Goal: Complete application form: Complete application form

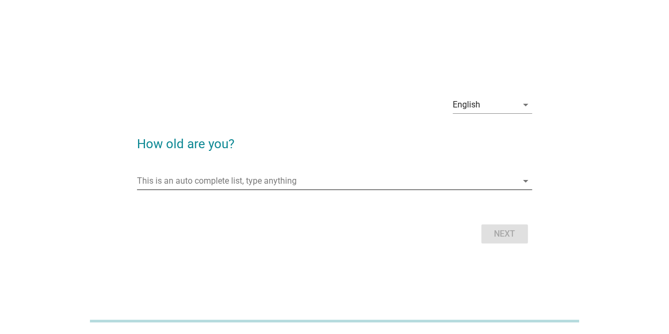
click at [260, 182] on input "This is an auto complete list, type anything" at bounding box center [327, 181] width 381 height 17
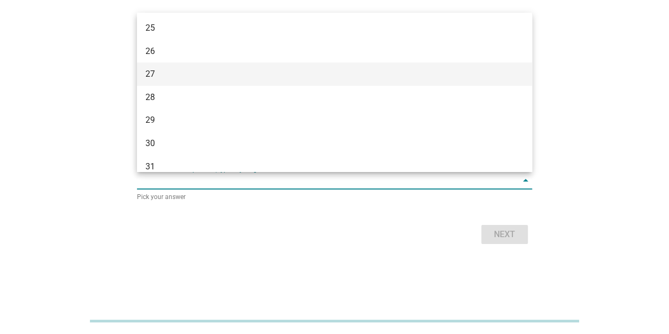
scroll to position [212, 0]
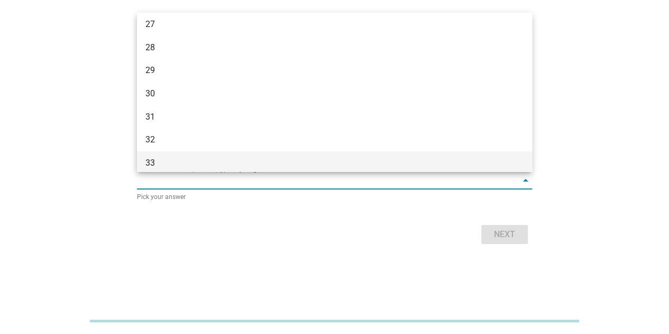
click at [161, 157] on div "33" at bounding box center [319, 163] width 347 height 13
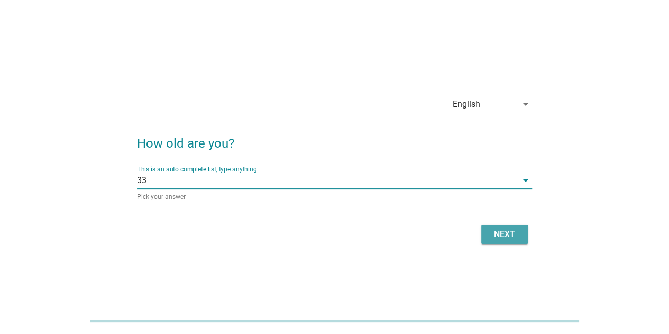
click at [498, 232] on div "Next" at bounding box center [505, 234] width 30 height 13
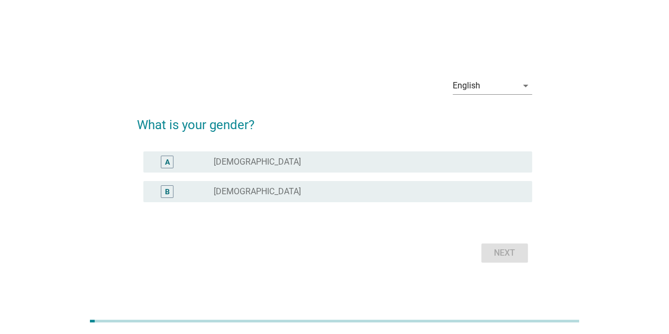
click at [351, 189] on div "radio_button_unchecked [DEMOGRAPHIC_DATA]" at bounding box center [365, 191] width 302 height 11
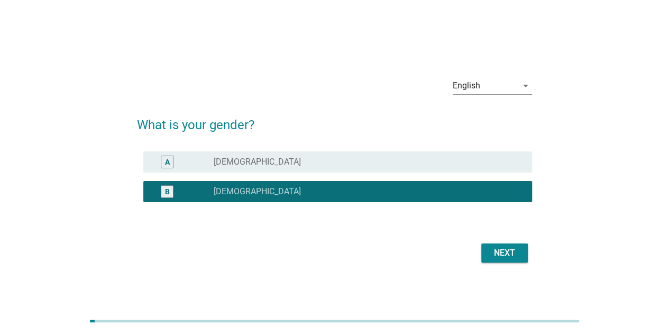
click at [521, 254] on button "Next" at bounding box center [505, 252] width 47 height 19
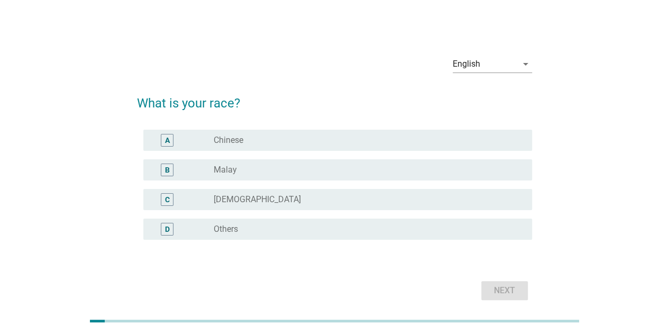
click at [322, 132] on div "A radio_button_unchecked Chinese" at bounding box center [337, 140] width 389 height 21
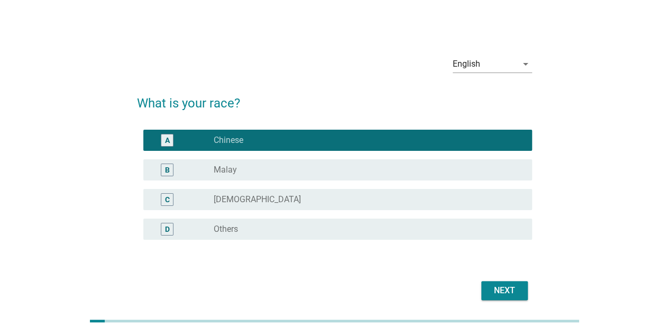
click at [495, 291] on div "Next" at bounding box center [505, 290] width 30 height 13
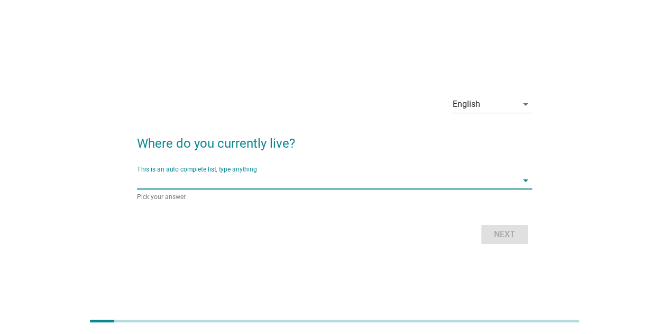
click at [277, 181] on input "This is an auto complete list, type anything" at bounding box center [327, 180] width 381 height 17
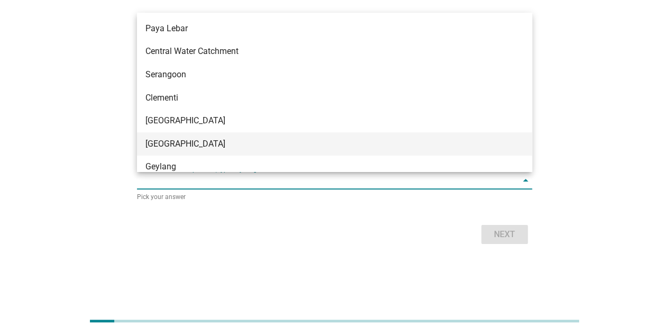
type input "ㄆ"
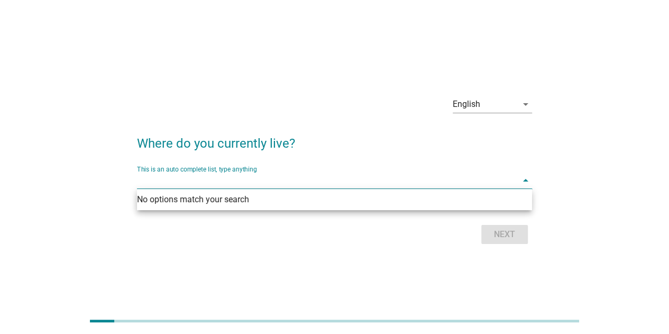
type input "q"
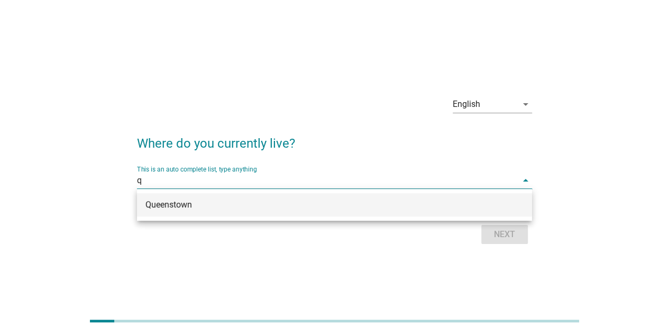
click at [213, 206] on div "Queenstown" at bounding box center [319, 204] width 347 height 13
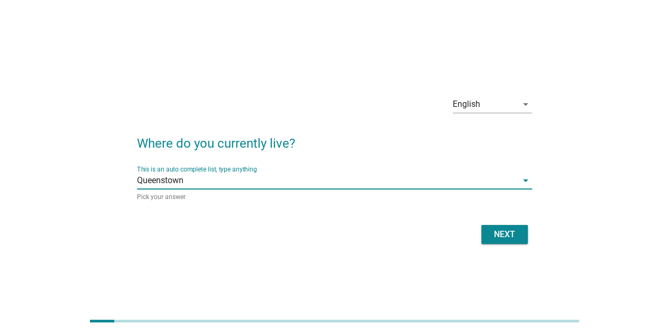
drag, startPoint x: 504, startPoint y: 233, endPoint x: 465, endPoint y: 225, distance: 40.1
click at [504, 233] on div "Next" at bounding box center [505, 234] width 30 height 13
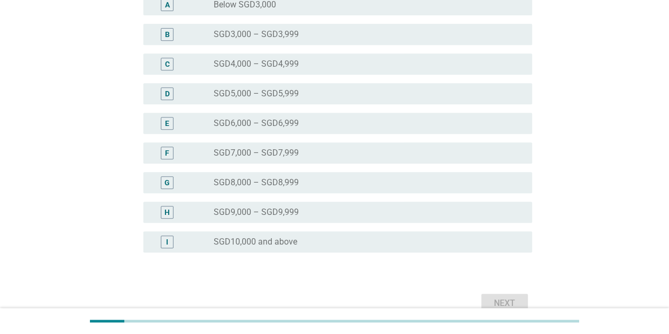
click at [297, 246] on div "radio_button_unchecked SGD10,000 and above" at bounding box center [365, 242] width 302 height 11
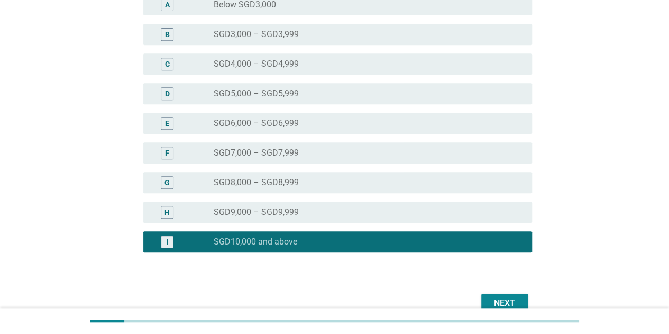
click at [488, 300] on button "Next" at bounding box center [505, 303] width 47 height 19
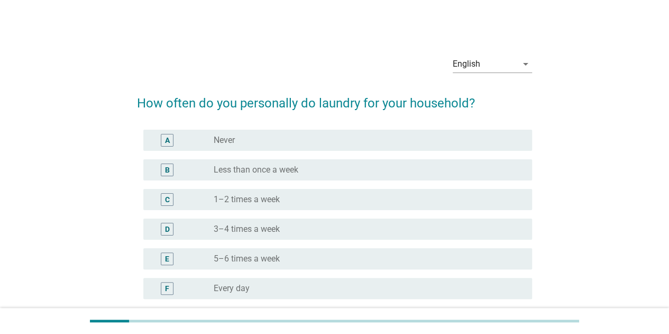
click at [278, 232] on label "3–4 times a week" at bounding box center [247, 229] width 66 height 11
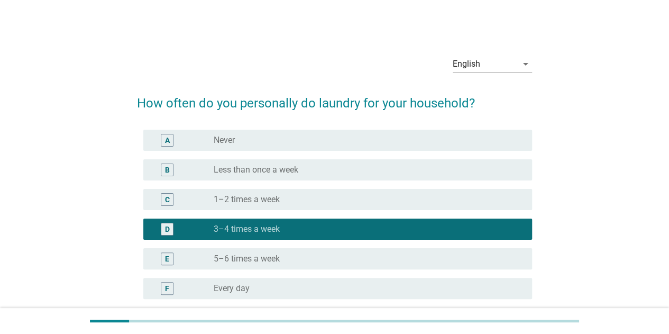
scroll to position [101, 0]
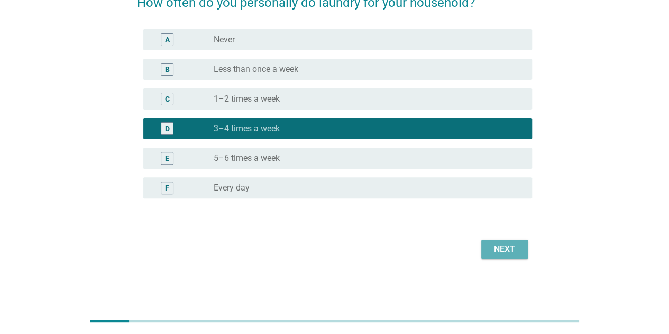
click at [508, 254] on div "Next" at bounding box center [505, 249] width 30 height 13
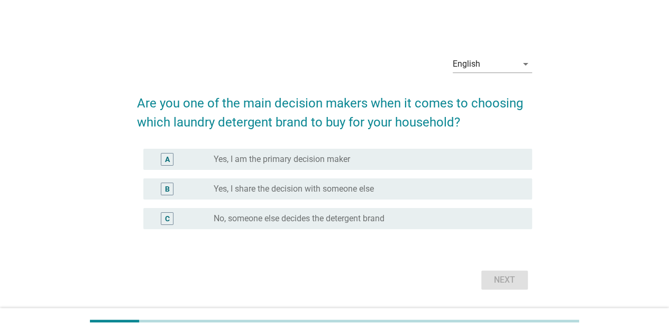
click at [356, 162] on div "radio_button_unchecked Yes, I am the primary decision maker" at bounding box center [365, 159] width 302 height 11
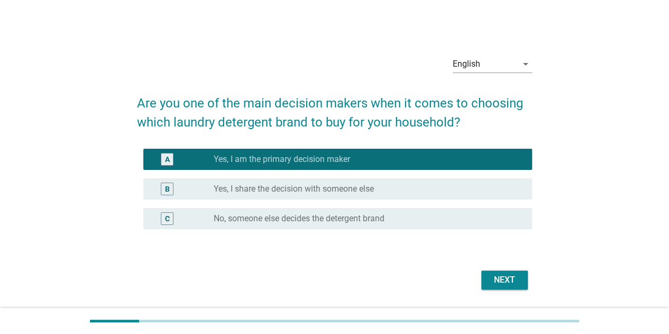
click at [497, 286] on button "Next" at bounding box center [505, 279] width 47 height 19
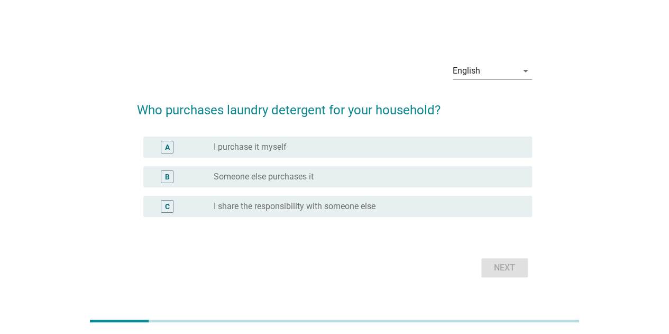
click at [314, 142] on div "radio_button_unchecked I purchase it myself" at bounding box center [365, 147] width 302 height 11
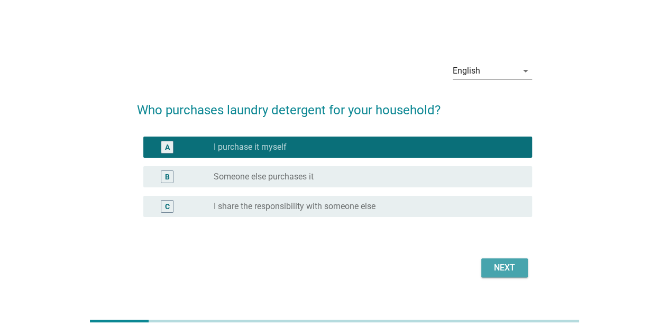
click at [494, 265] on div "Next" at bounding box center [505, 267] width 30 height 13
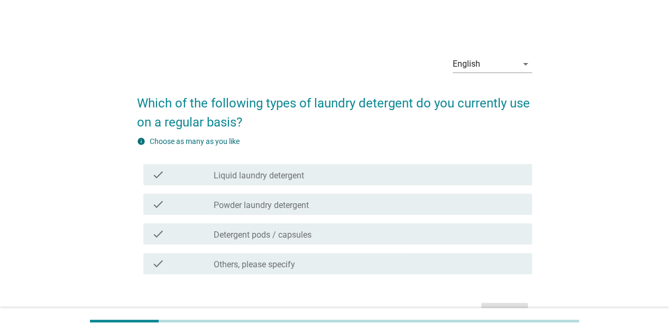
click at [301, 178] on label "Liquid laundry detergent" at bounding box center [259, 175] width 90 height 11
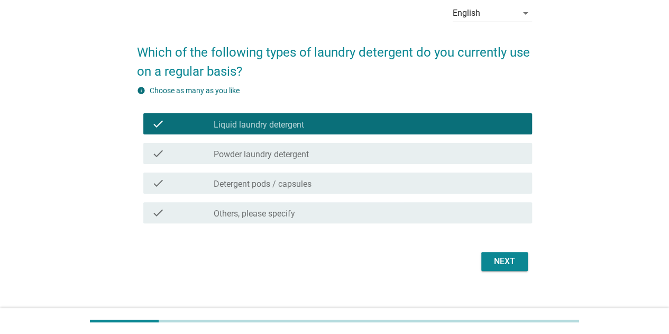
scroll to position [53, 0]
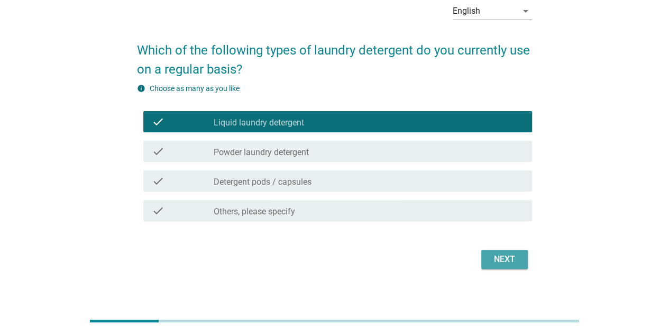
click at [492, 263] on div "Next" at bounding box center [505, 259] width 30 height 13
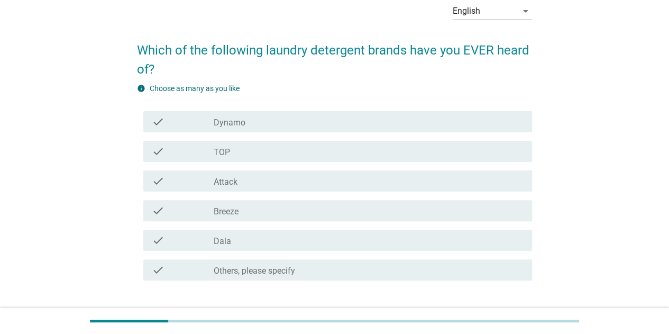
scroll to position [0, 0]
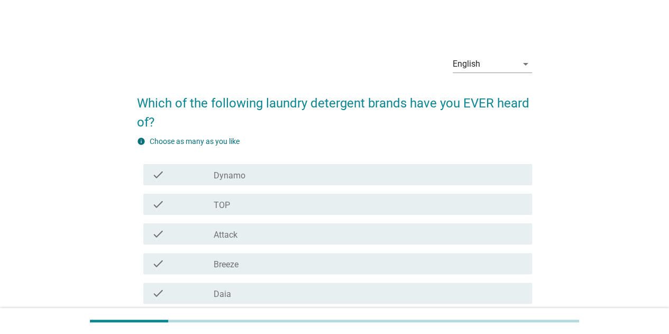
click at [291, 230] on div "check_box_outline_blank Attack" at bounding box center [369, 234] width 310 height 13
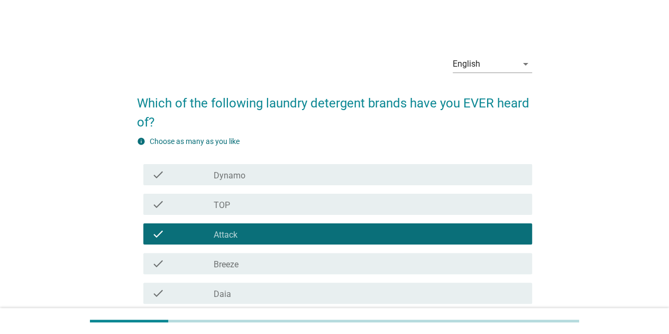
click at [251, 202] on div "check_box_outline_blank TOP" at bounding box center [369, 204] width 310 height 13
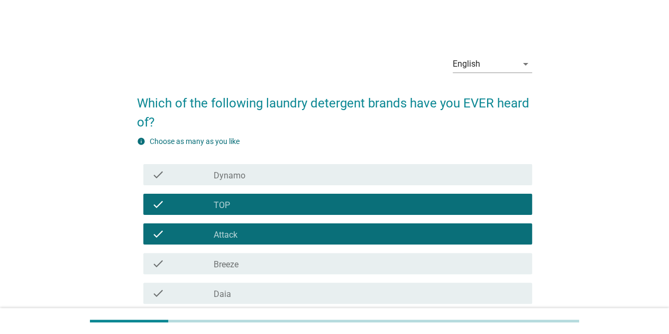
scroll to position [123, 0]
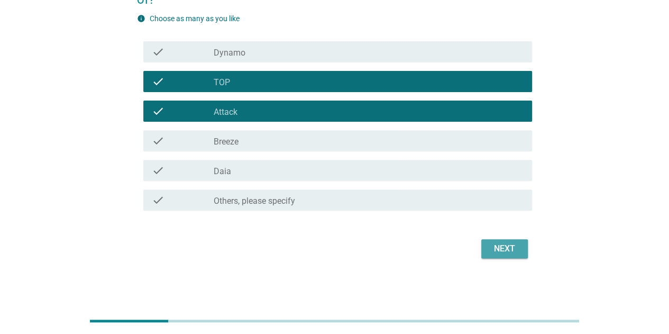
click at [493, 248] on div "Next" at bounding box center [505, 248] width 30 height 13
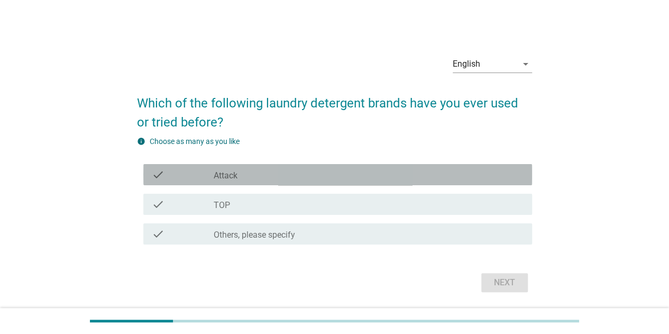
click at [313, 174] on div "check_box_outline_blank Attack" at bounding box center [369, 174] width 310 height 13
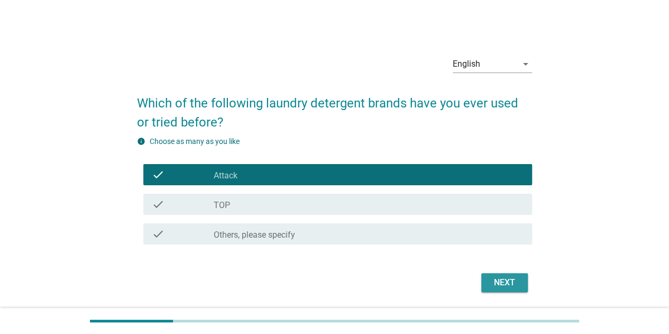
click at [512, 288] on div "Next" at bounding box center [505, 282] width 30 height 13
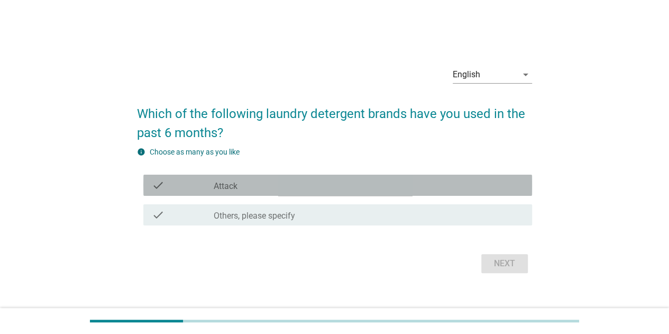
click at [262, 185] on div "check_box_outline_blank Attack" at bounding box center [369, 185] width 310 height 13
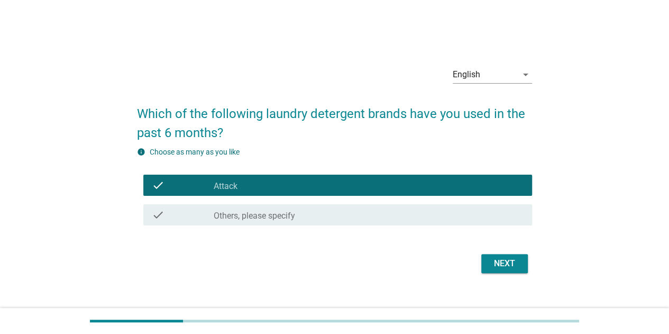
click at [503, 259] on div "Next" at bounding box center [505, 263] width 30 height 13
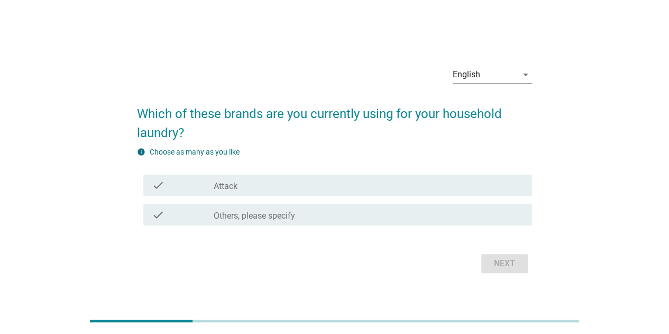
click at [317, 179] on div "check_box_outline_blank Attack" at bounding box center [369, 185] width 310 height 13
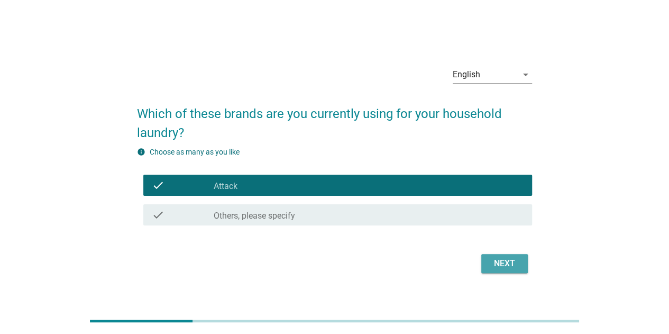
click at [506, 273] on button "Next" at bounding box center [505, 263] width 47 height 19
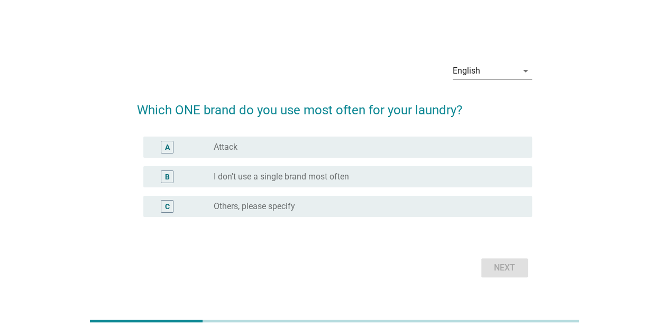
drag, startPoint x: 291, startPoint y: 149, endPoint x: 305, endPoint y: 147, distance: 13.9
click at [291, 148] on div "radio_button_unchecked Attack" at bounding box center [365, 147] width 302 height 11
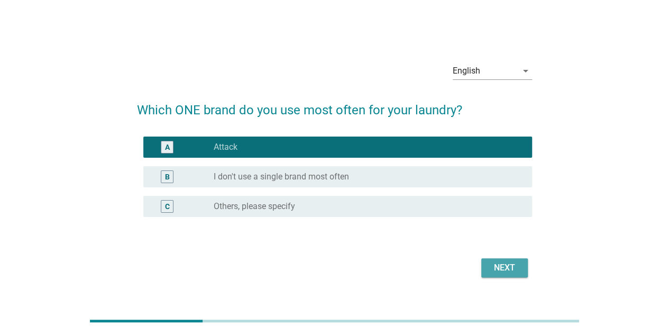
click at [504, 268] on div "Next" at bounding box center [505, 267] width 30 height 13
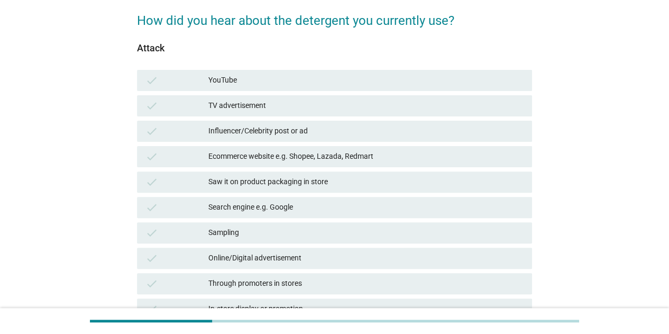
scroll to position [106, 0]
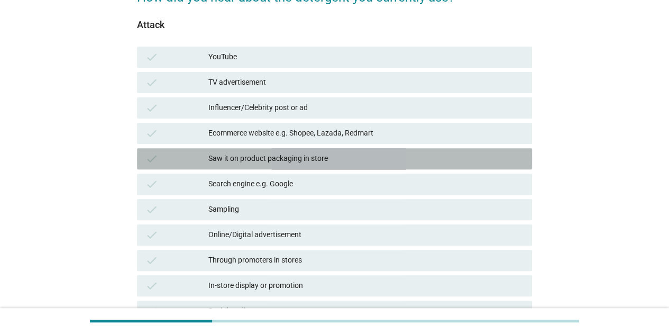
click at [306, 162] on div "Saw it on product packaging in store" at bounding box center [366, 158] width 315 height 13
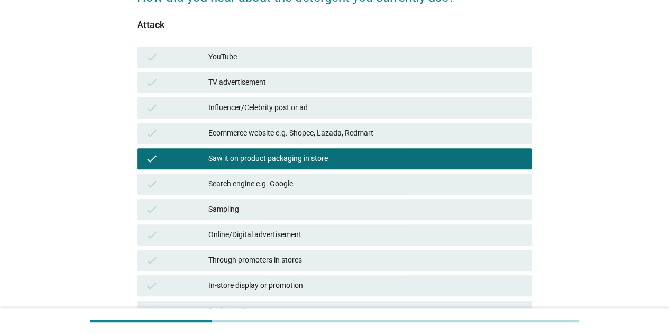
scroll to position [285, 0]
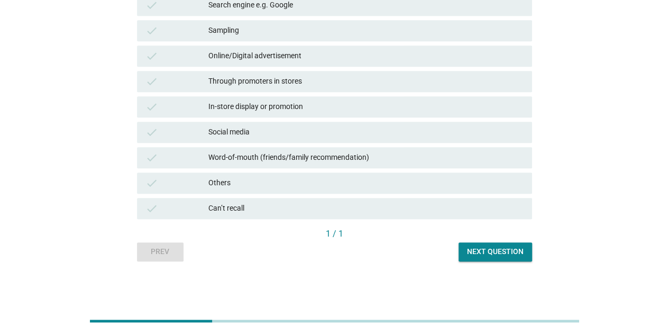
click at [513, 252] on div "Next question" at bounding box center [495, 251] width 57 height 11
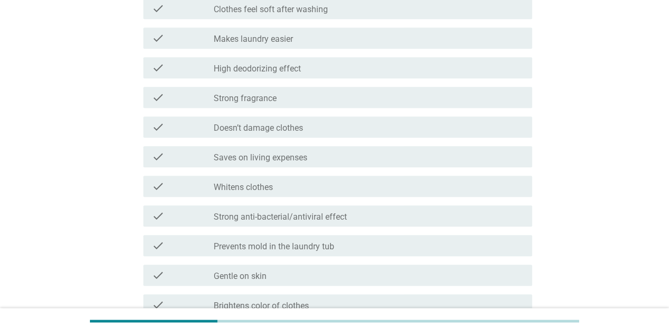
scroll to position [0, 0]
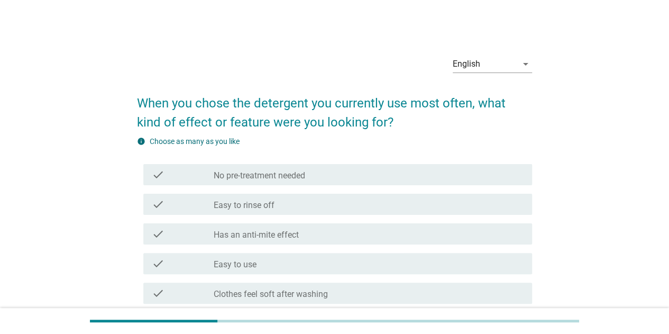
click at [295, 204] on div "check_box_outline_blank Easy to rinse off" at bounding box center [369, 204] width 310 height 13
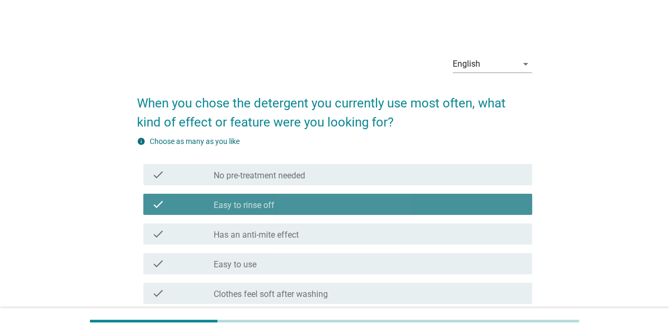
click at [295, 204] on div "check_box_outline_blank Easy to rinse off" at bounding box center [369, 204] width 310 height 13
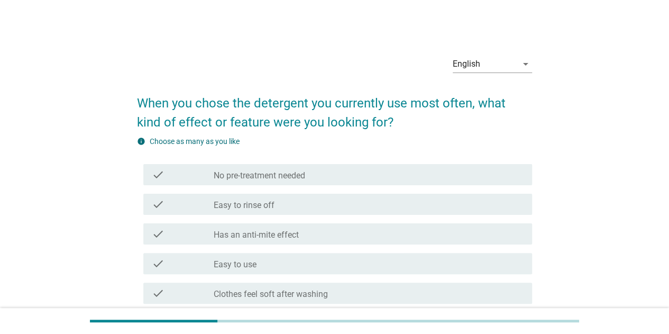
click at [281, 271] on div "check check_box_outline_blank Easy to use" at bounding box center [337, 263] width 389 height 21
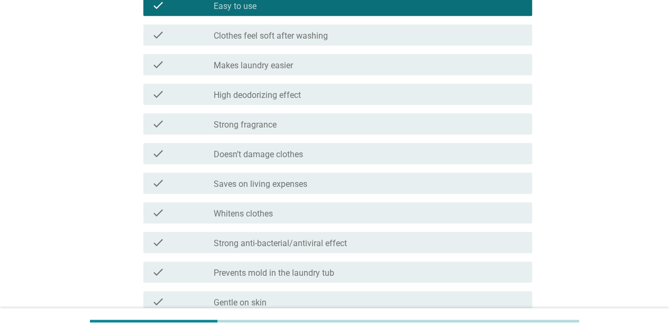
scroll to position [273, 0]
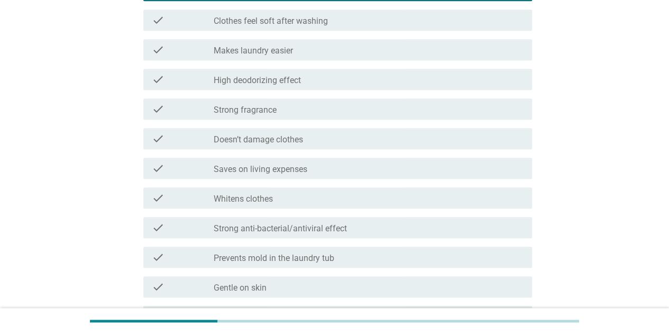
click at [368, 224] on div "check_box_outline_blank Strong anti-bacterial/antiviral effect" at bounding box center [369, 227] width 310 height 13
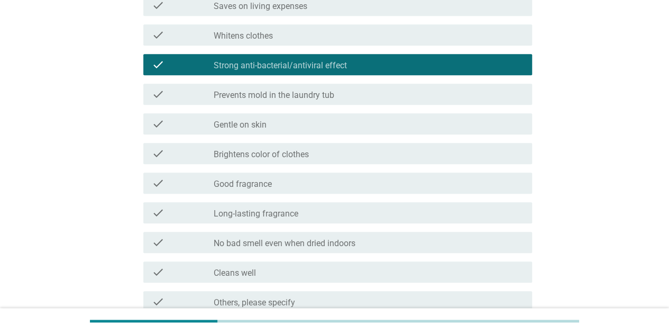
scroll to position [485, 0]
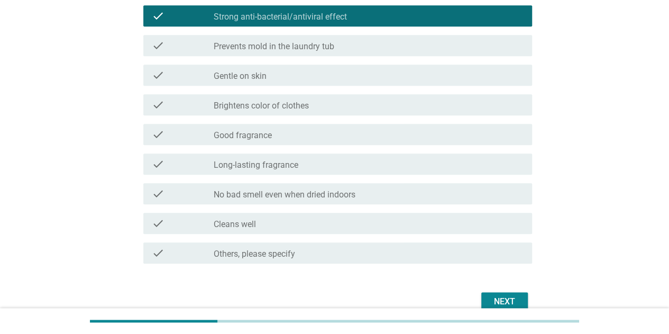
drag, startPoint x: 357, startPoint y: 194, endPoint x: 368, endPoint y: 195, distance: 11.2
click at [356, 194] on label "No bad smell even when dried indoors" at bounding box center [285, 194] width 142 height 11
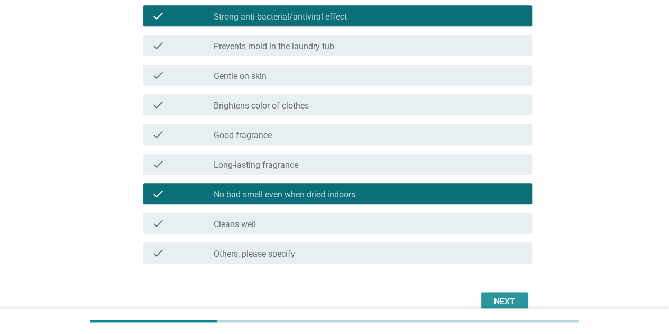
click at [490, 302] on button "Next" at bounding box center [505, 301] width 47 height 19
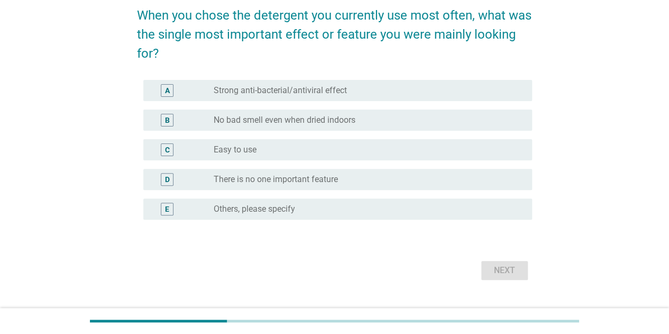
scroll to position [106, 0]
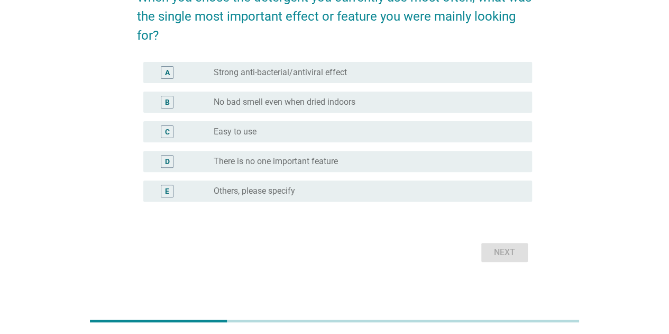
click at [278, 128] on div "radio_button_unchecked Easy to use" at bounding box center [365, 131] width 302 height 11
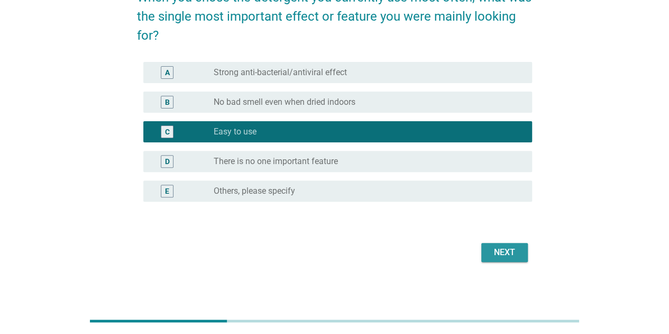
click at [502, 249] on div "Next" at bounding box center [505, 252] width 30 height 13
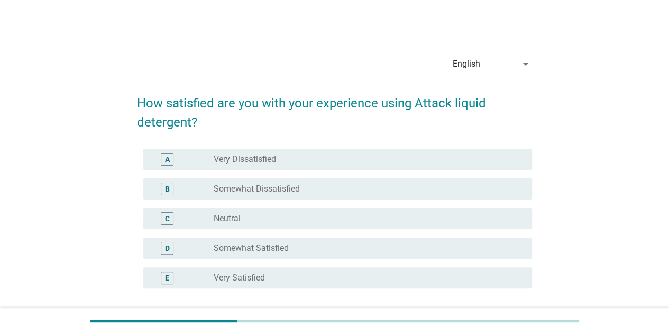
click at [245, 183] on div "radio_button_unchecked Somewhat Dissatisfied" at bounding box center [369, 189] width 310 height 13
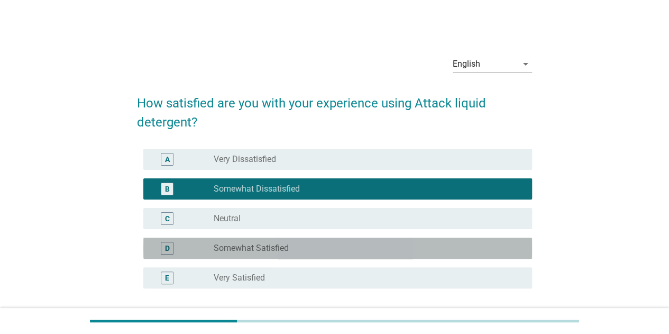
click at [243, 249] on label "Somewhat Satisfied" at bounding box center [251, 248] width 75 height 11
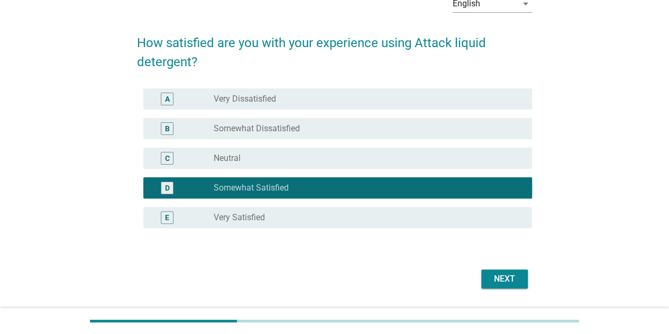
scroll to position [90, 0]
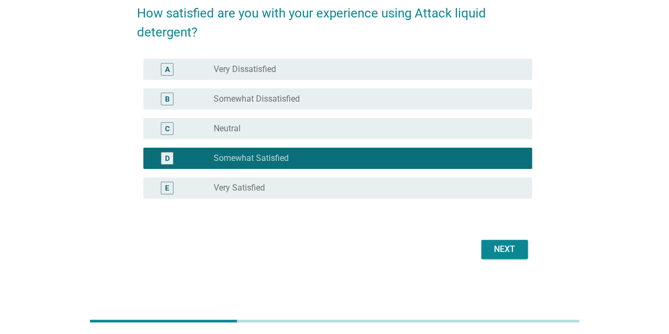
click at [506, 243] on div "Next" at bounding box center [505, 249] width 30 height 13
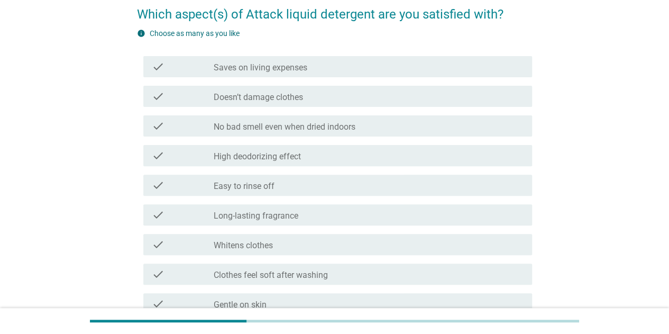
scroll to position [0, 0]
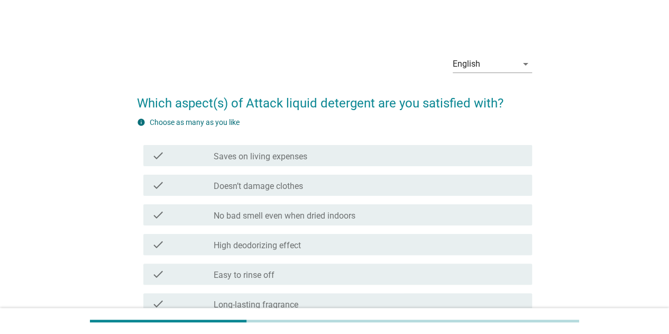
click at [288, 215] on label "No bad smell even when dried indoors" at bounding box center [285, 216] width 142 height 11
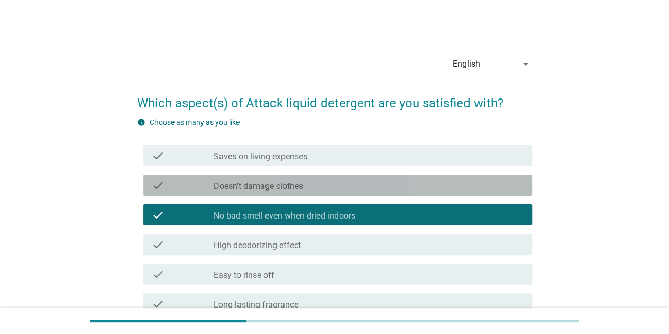
click at [293, 191] on label "Doesn’t damage clothes" at bounding box center [258, 186] width 89 height 11
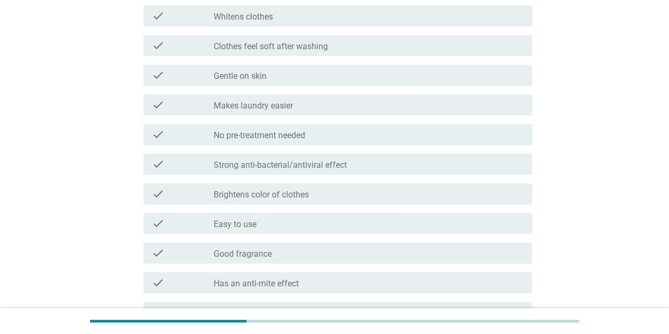
scroll to position [370, 0]
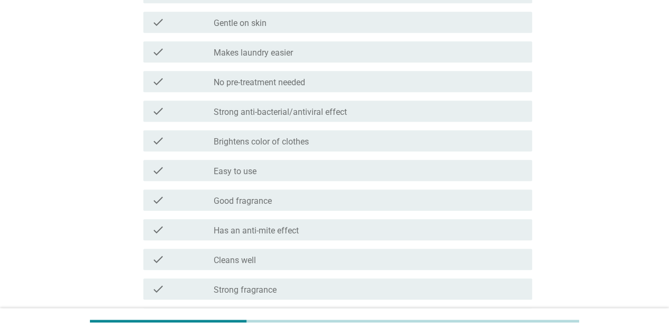
click at [293, 176] on div "check_box_outline_blank Easy to use" at bounding box center [369, 170] width 310 height 13
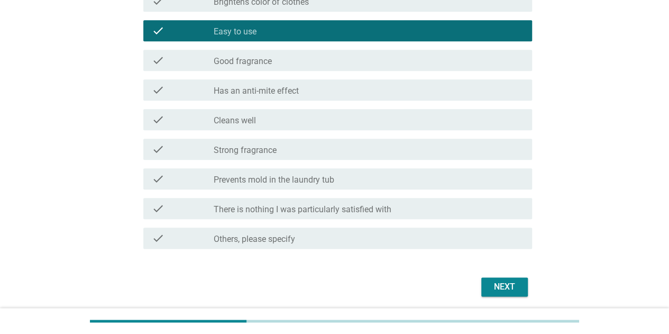
scroll to position [548, 0]
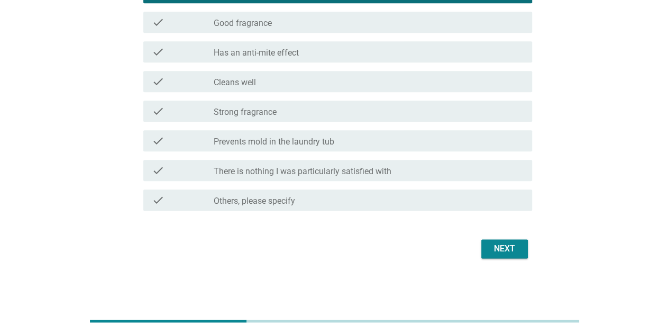
click at [491, 246] on div "Next" at bounding box center [505, 248] width 30 height 13
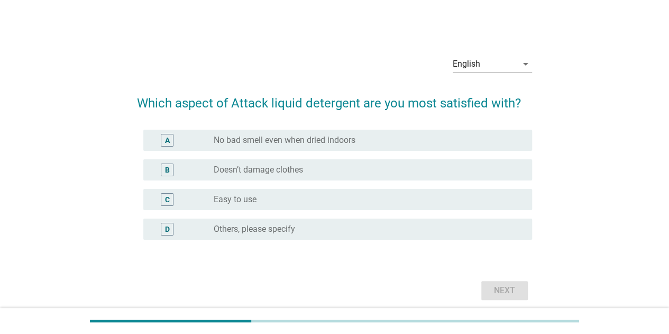
click at [293, 197] on div "radio_button_unchecked Easy to use" at bounding box center [365, 199] width 302 height 11
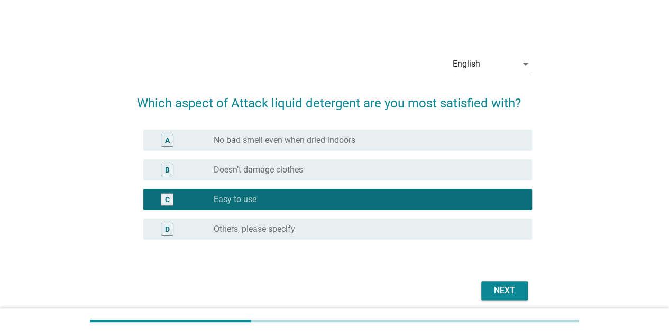
click at [491, 285] on div "Next" at bounding box center [505, 290] width 30 height 13
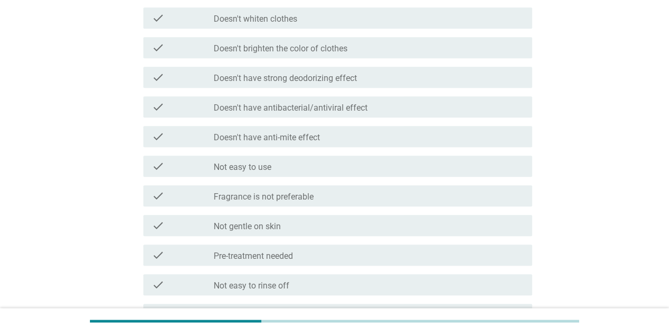
scroll to position [370, 0]
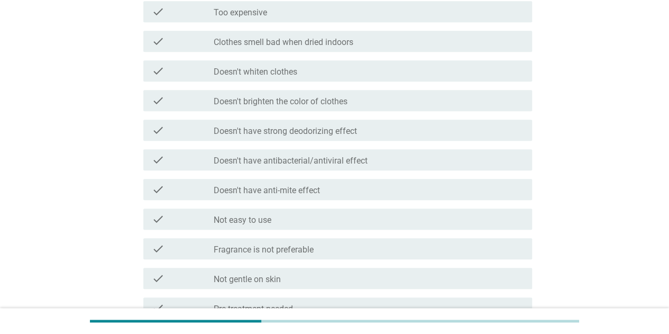
click at [265, 65] on div "check_box_outline_blank Doesn't whiten clothes" at bounding box center [369, 71] width 310 height 13
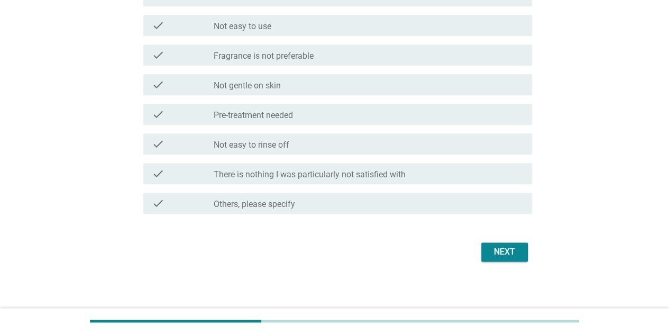
scroll to position [567, 0]
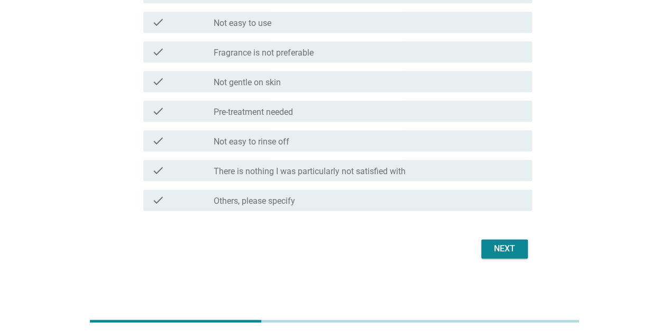
click at [513, 254] on div "Next" at bounding box center [505, 248] width 30 height 13
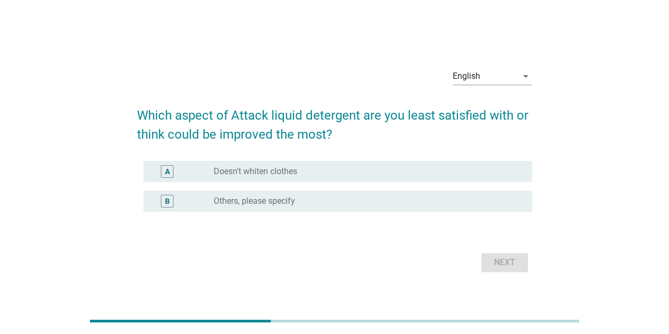
click at [319, 175] on div "radio_button_unchecked Doesn't whiten clothes" at bounding box center [365, 171] width 302 height 11
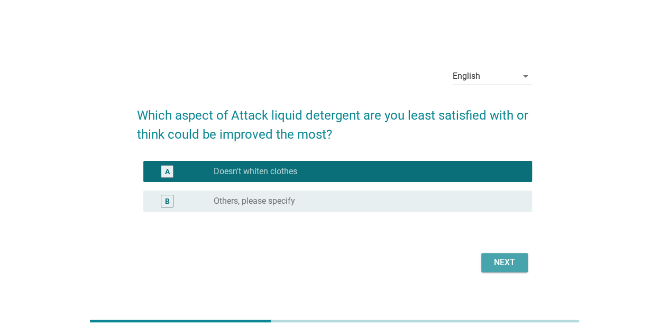
click at [496, 262] on div "Next" at bounding box center [505, 262] width 30 height 13
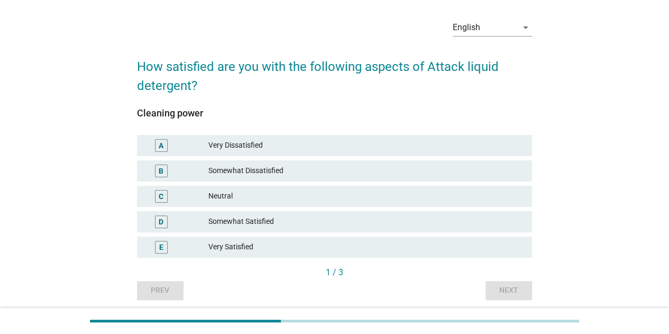
scroll to position [53, 0]
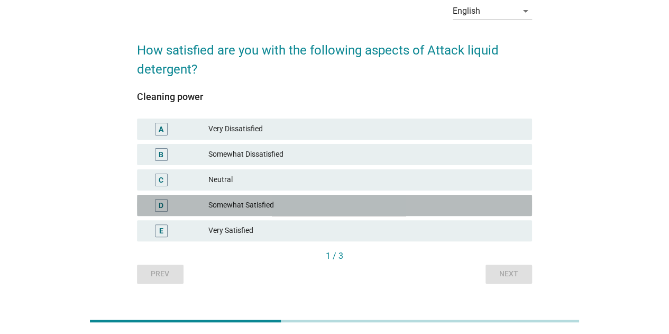
drag, startPoint x: 282, startPoint y: 209, endPoint x: 419, endPoint y: 259, distance: 145.8
click at [282, 209] on div "Somewhat Satisfied" at bounding box center [366, 205] width 315 height 13
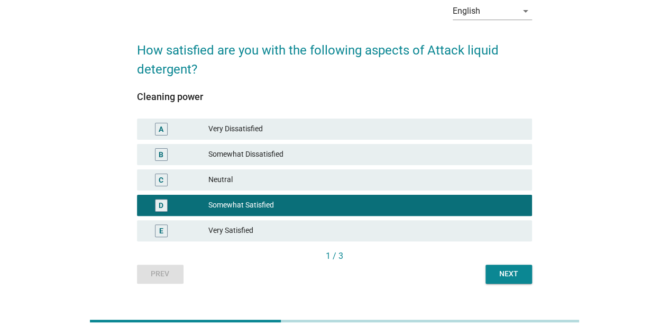
click at [526, 276] on button "Next" at bounding box center [509, 274] width 47 height 19
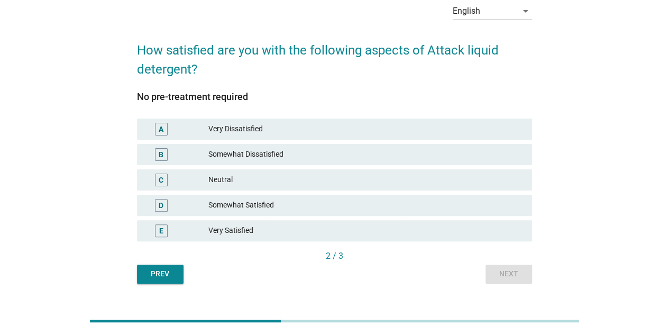
click at [292, 237] on div "E Very Satisfied" at bounding box center [334, 230] width 395 height 21
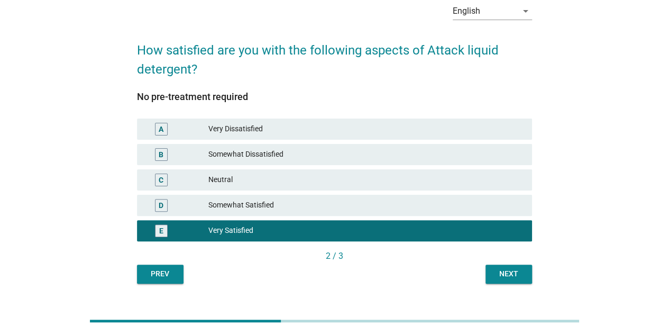
click at [522, 285] on div "English arrow_drop_down How satisfied are you with the following aspects of Att…" at bounding box center [335, 139] width 412 height 306
click at [523, 276] on div "Next" at bounding box center [509, 273] width 30 height 11
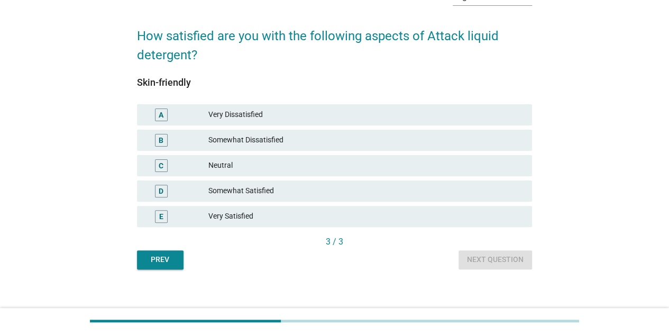
scroll to position [75, 0]
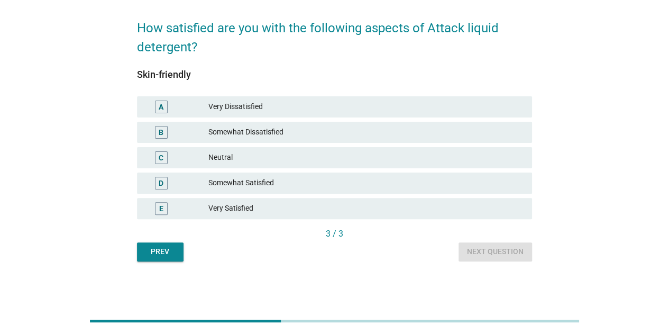
click at [324, 206] on div "Very Satisfied" at bounding box center [366, 208] width 315 height 13
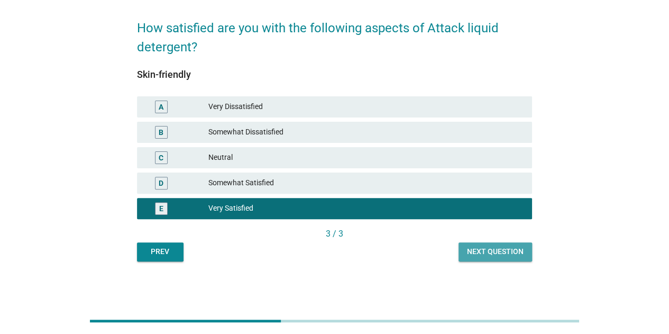
click at [468, 247] on div "Next question" at bounding box center [495, 251] width 57 height 11
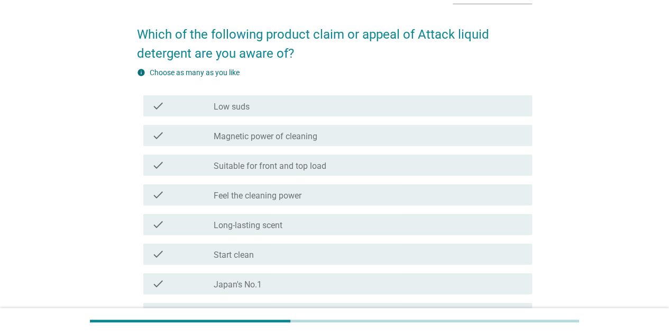
scroll to position [53, 0]
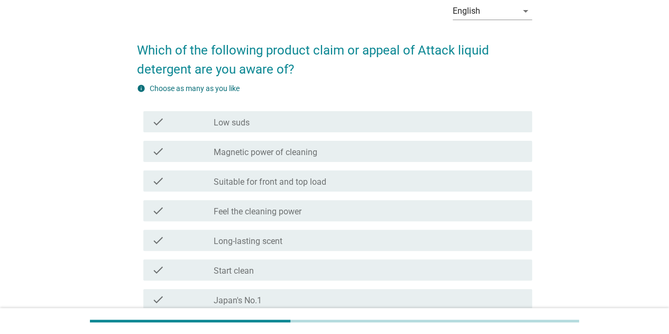
click at [310, 210] on div "check_box_outline_blank Feel the cleaning power" at bounding box center [369, 210] width 310 height 13
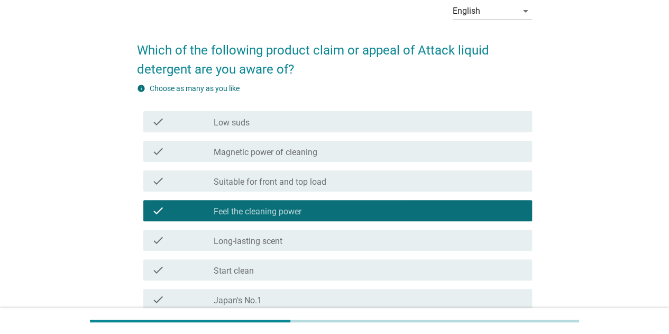
scroll to position [159, 0]
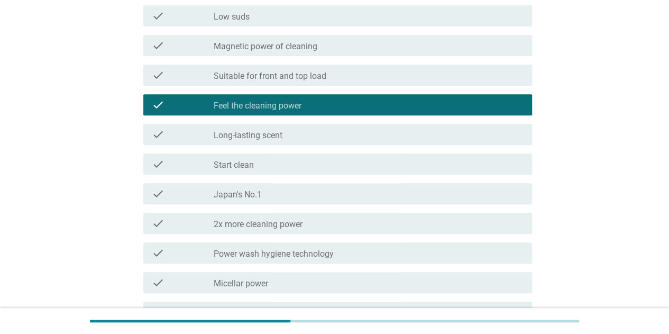
click at [297, 195] on div "check_box_outline_blank Japan's No.1" at bounding box center [369, 193] width 310 height 13
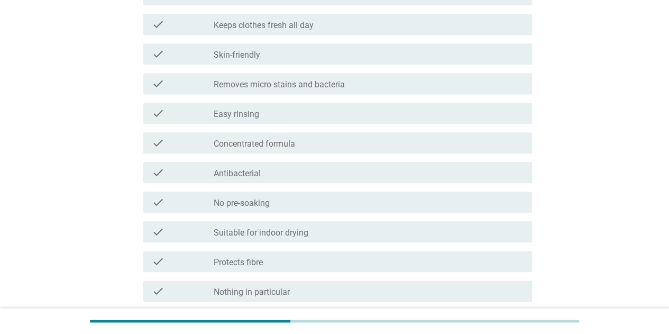
scroll to position [597, 0]
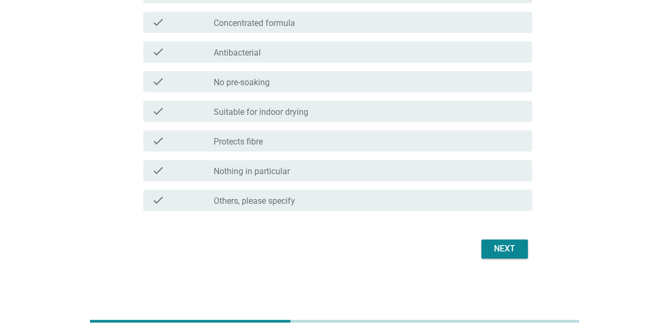
click at [495, 248] on div "Next" at bounding box center [505, 248] width 30 height 13
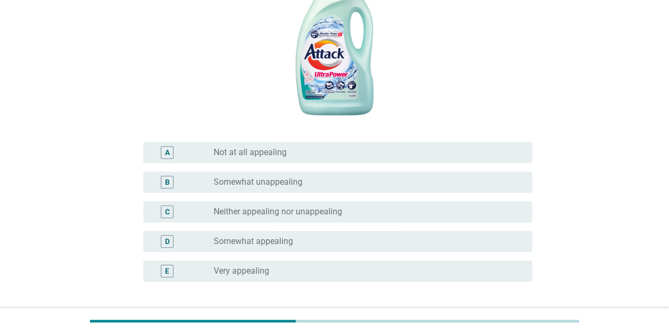
scroll to position [212, 0]
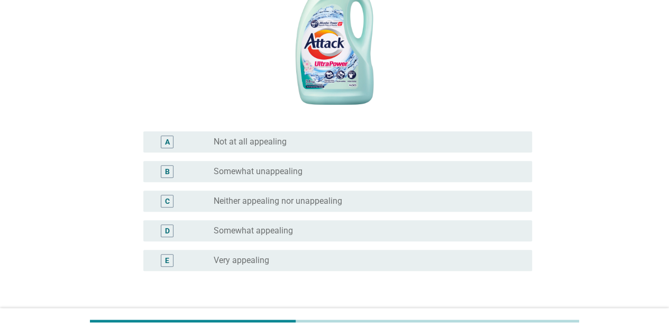
click at [306, 234] on div "radio_button_unchecked Somewhat appealing" at bounding box center [365, 230] width 302 height 11
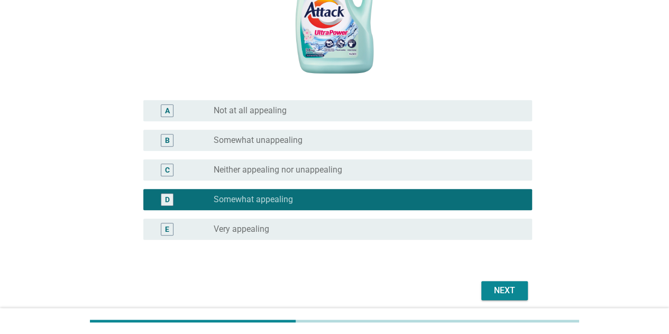
scroll to position [285, 0]
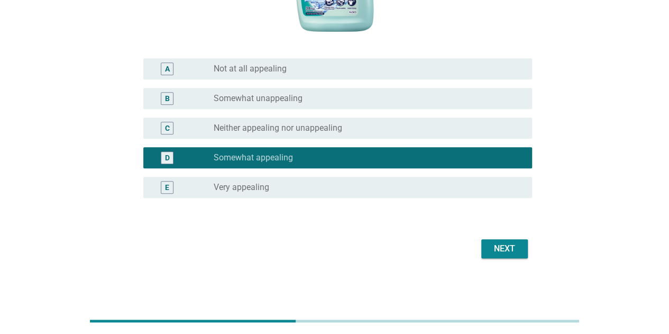
click at [512, 252] on div "Next" at bounding box center [505, 248] width 30 height 13
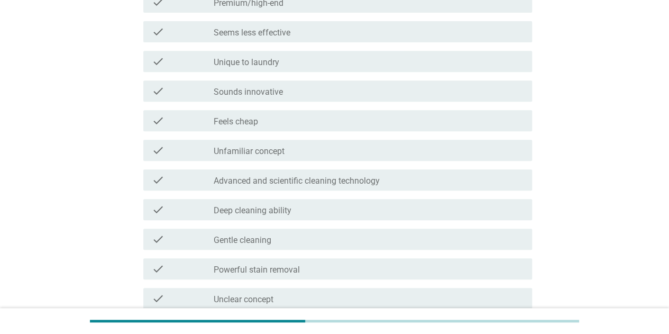
scroll to position [265, 0]
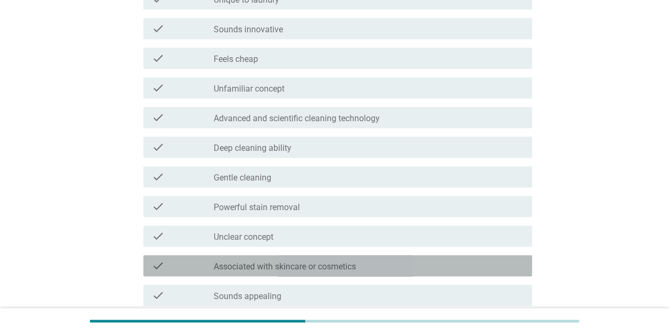
click at [336, 256] on div "check check_box_outline_blank Associated with skincare or cosmetics" at bounding box center [337, 265] width 389 height 21
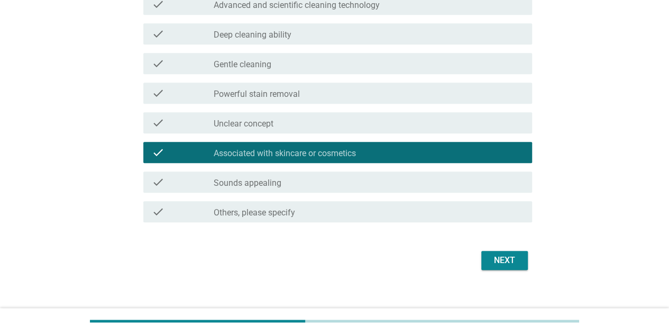
scroll to position [390, 0]
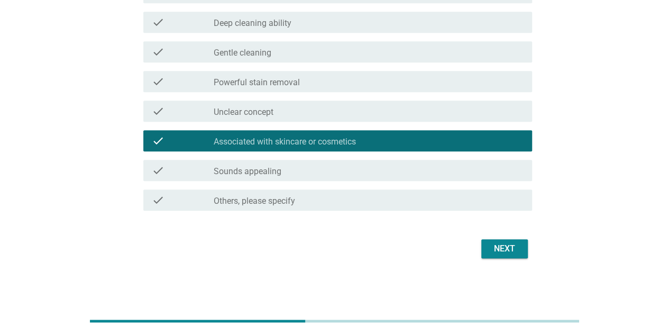
click at [497, 246] on div "Next" at bounding box center [505, 248] width 30 height 13
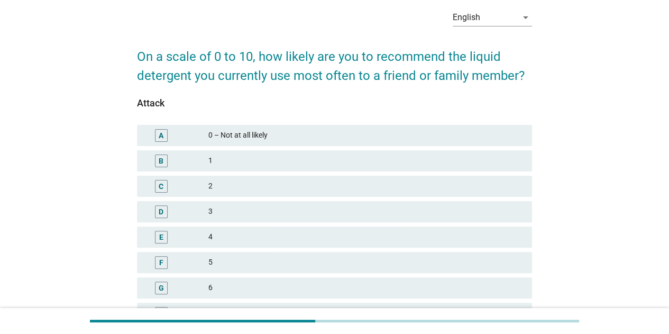
scroll to position [106, 0]
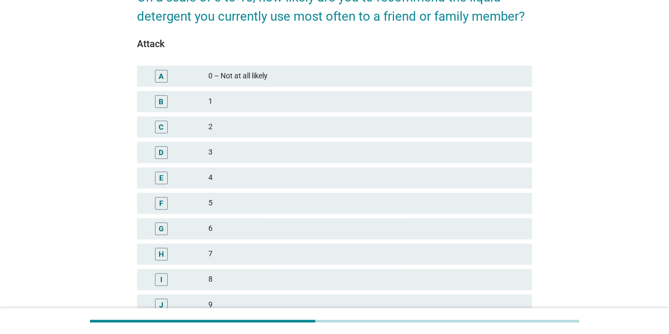
click at [222, 248] on div "7" at bounding box center [366, 254] width 315 height 13
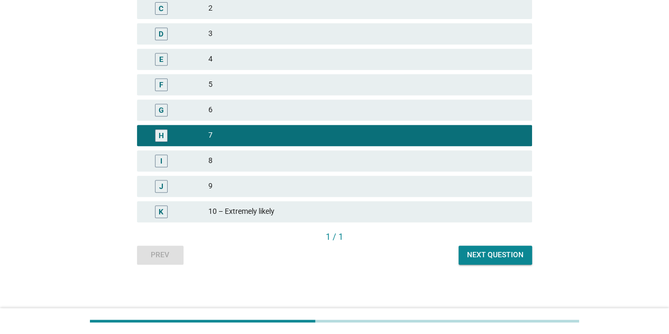
scroll to position [228, 0]
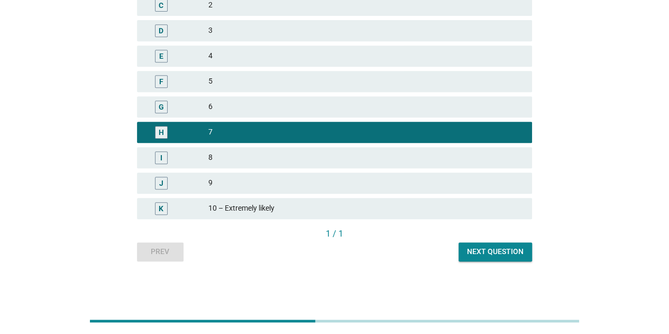
click at [463, 254] on button "Next question" at bounding box center [496, 251] width 74 height 19
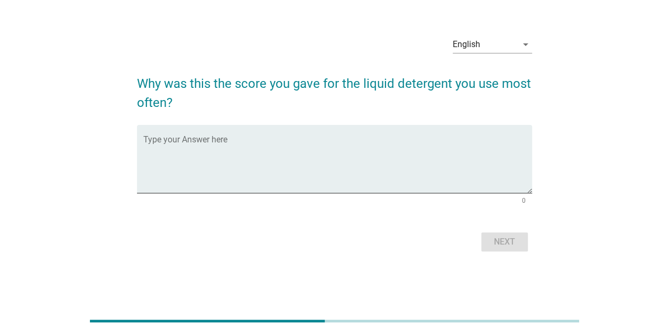
scroll to position [0, 0]
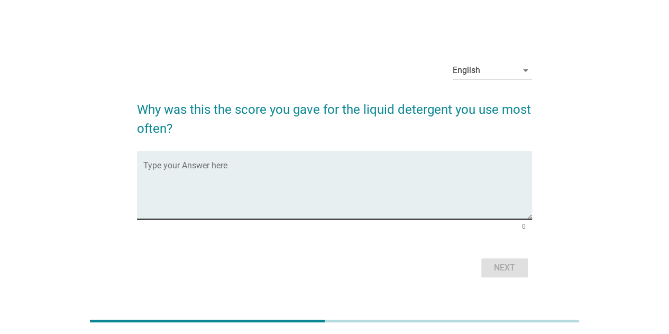
click at [273, 185] on textarea "Type your Answer here" at bounding box center [337, 192] width 389 height 56
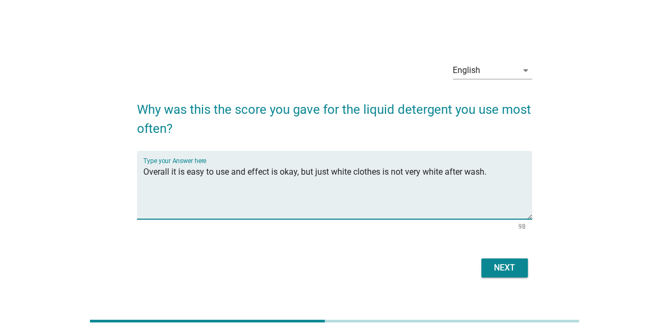
type textarea "Overall it is easy to use and effect is okay, but just white clothes is not ver…"
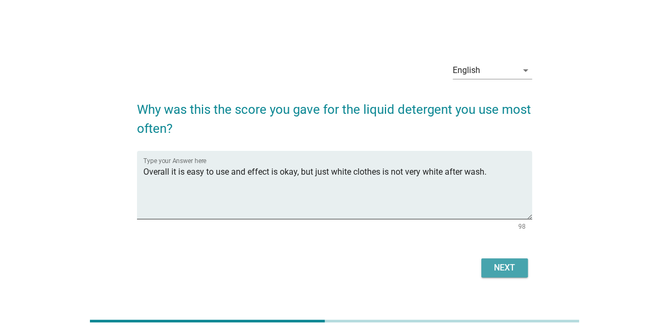
click at [487, 274] on button "Next" at bounding box center [505, 267] width 47 height 19
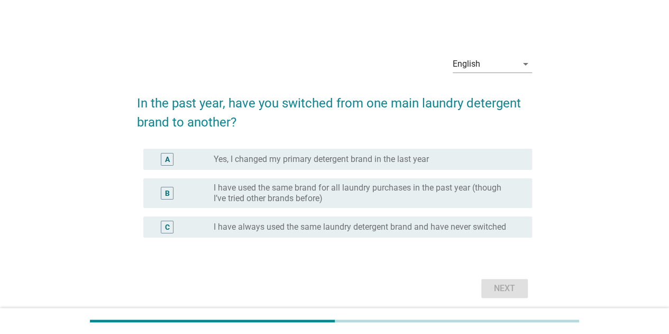
click at [290, 231] on label "I have always used the same laundry detergent brand and have never switched" at bounding box center [360, 227] width 293 height 11
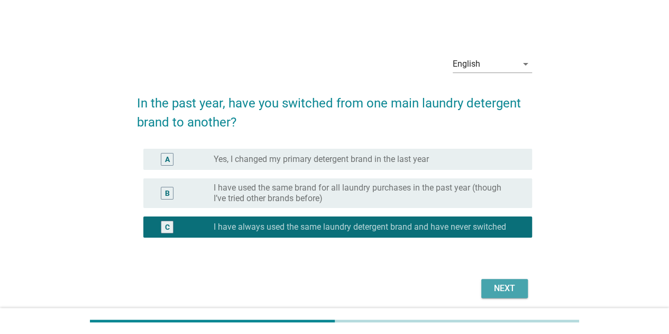
click at [497, 283] on div "Next" at bounding box center [505, 288] width 30 height 13
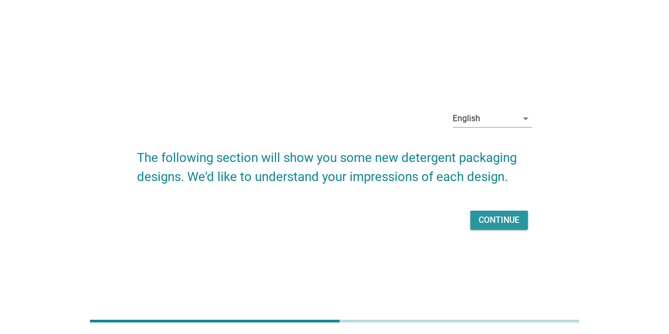
click at [497, 215] on div "Continue" at bounding box center [499, 220] width 41 height 13
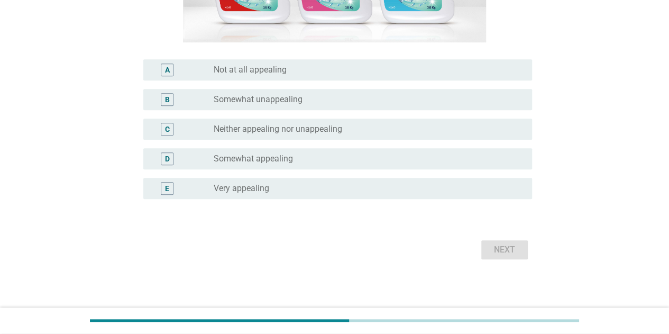
scroll to position [247, 0]
drag, startPoint x: 283, startPoint y: 152, endPoint x: 296, endPoint y: 155, distance: 14.1
click at [283, 152] on div "radio_button_unchecked Somewhat appealing" at bounding box center [369, 157] width 310 height 13
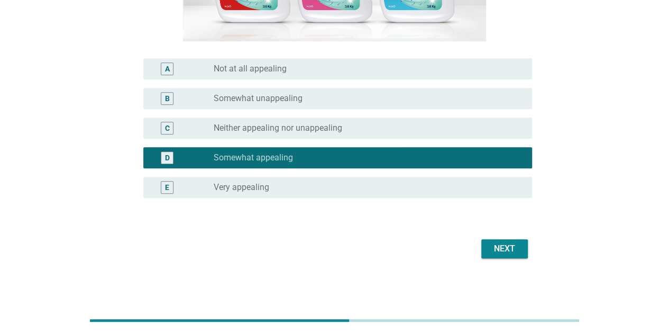
click at [501, 245] on div "Next" at bounding box center [505, 248] width 30 height 13
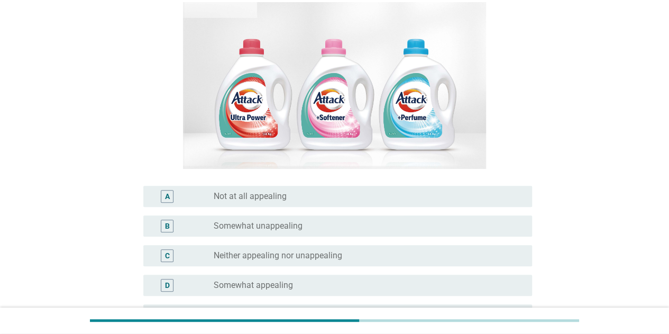
scroll to position [141, 0]
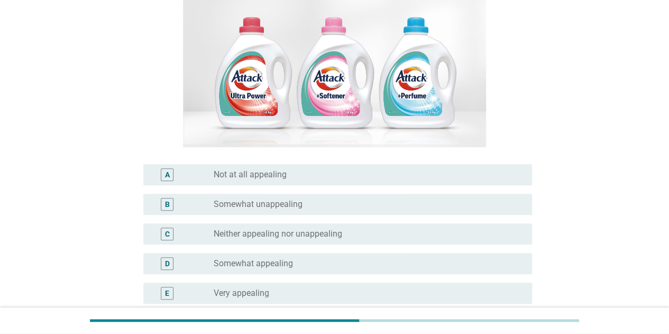
click at [293, 207] on label "Somewhat unappealing" at bounding box center [258, 204] width 89 height 11
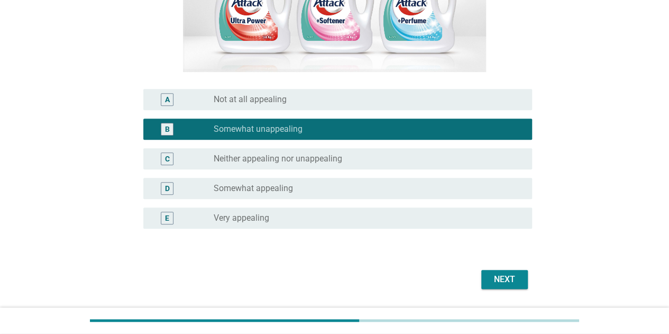
scroll to position [247, 0]
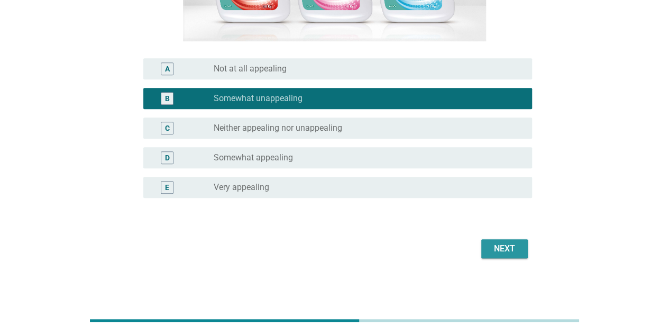
click at [496, 243] on div "Next" at bounding box center [505, 248] width 30 height 13
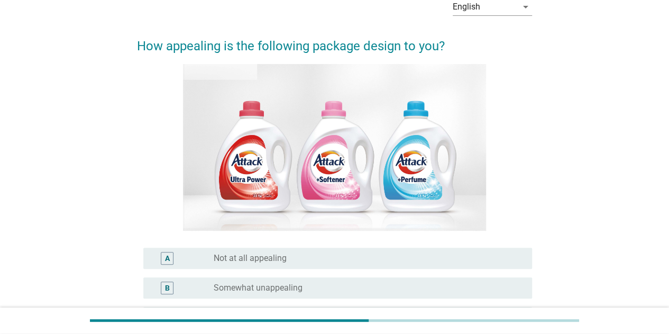
scroll to position [212, 0]
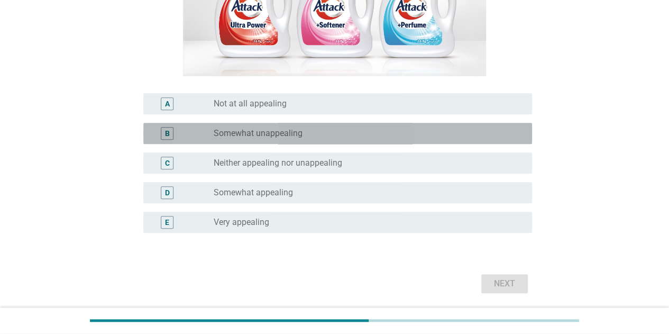
click at [260, 131] on label "Somewhat unappealing" at bounding box center [258, 133] width 89 height 11
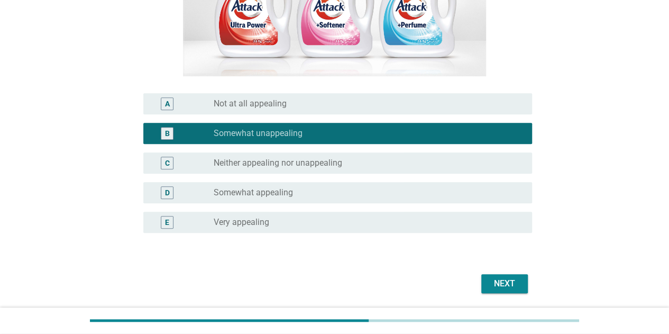
click at [496, 274] on div "Next" at bounding box center [334, 283] width 395 height 25
click at [496, 282] on div "Next" at bounding box center [505, 283] width 30 height 13
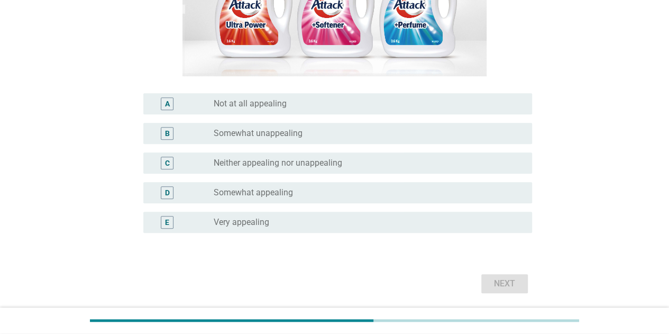
click at [277, 105] on label "Not at all appealing" at bounding box center [250, 103] width 73 height 11
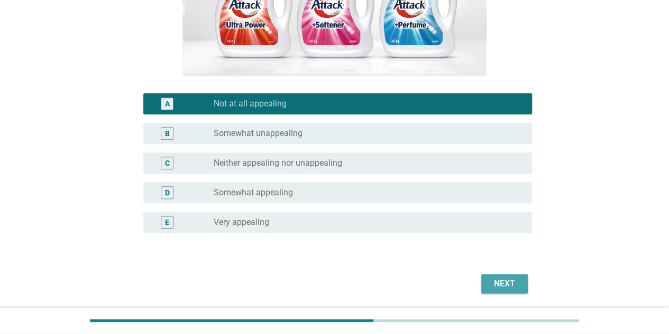
click at [505, 285] on div "Next" at bounding box center [505, 283] width 30 height 13
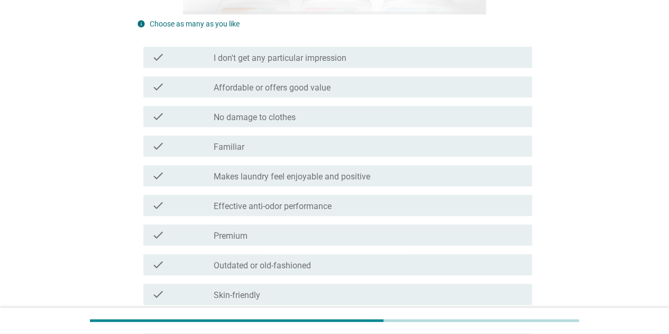
scroll to position [318, 0]
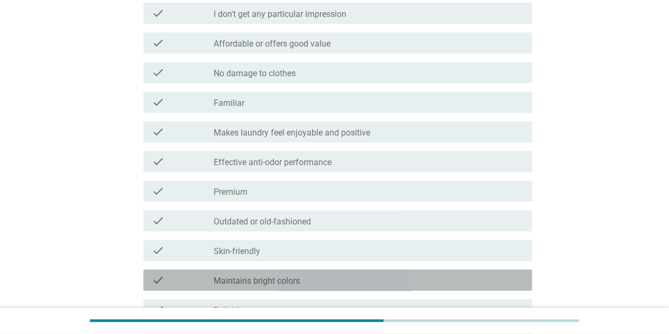
click at [272, 283] on label "Maintains bright colors" at bounding box center [257, 281] width 86 height 11
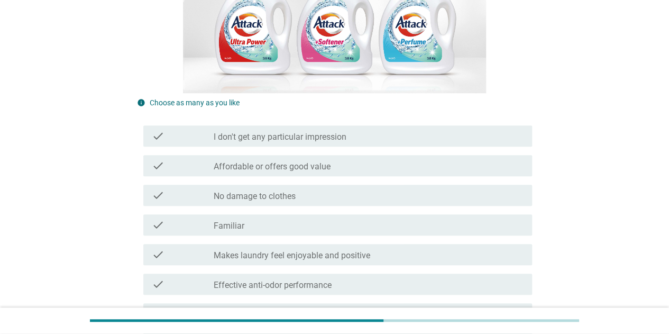
scroll to position [265, 0]
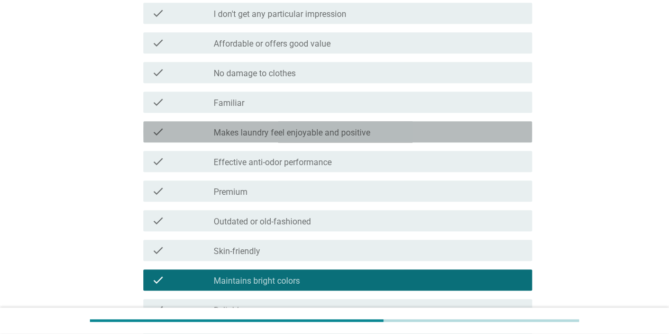
click at [315, 132] on label "Makes laundry feel enjoyable and positive" at bounding box center [292, 133] width 157 height 11
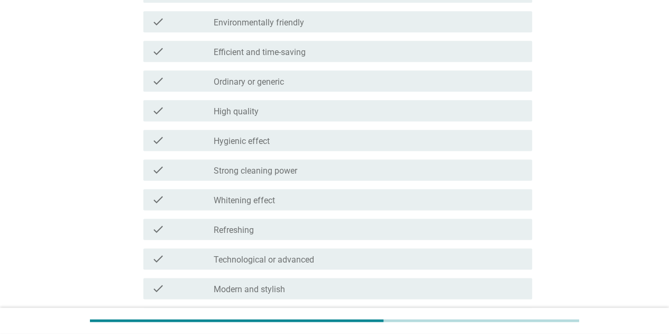
scroll to position [688, 0]
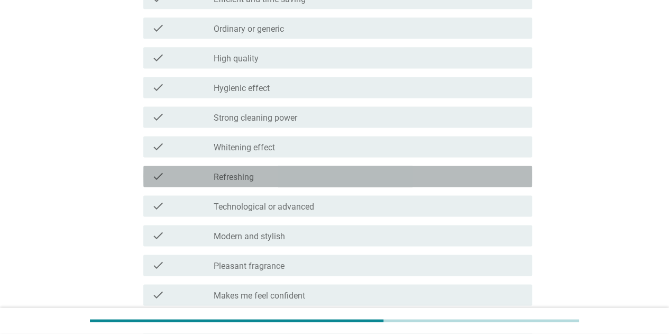
click at [303, 174] on div "check_box_outline_blank Refreshing" at bounding box center [369, 176] width 310 height 13
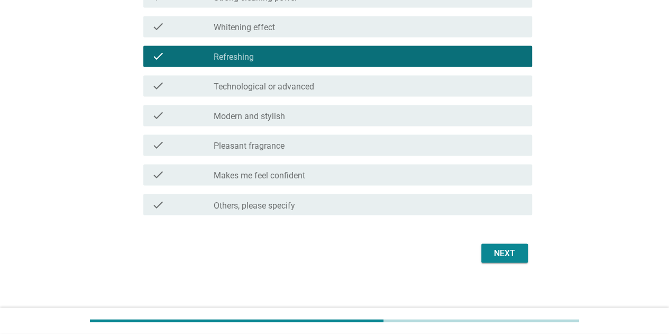
scroll to position [812, 0]
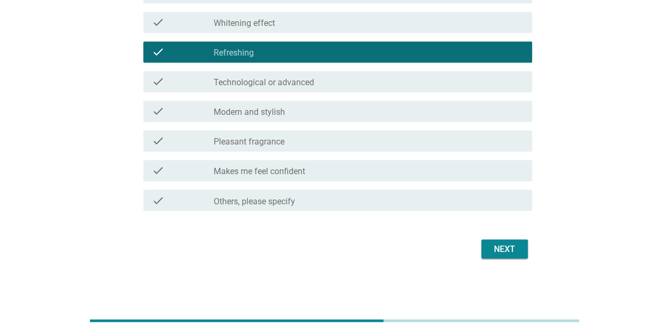
click at [502, 248] on div "Next" at bounding box center [505, 248] width 30 height 13
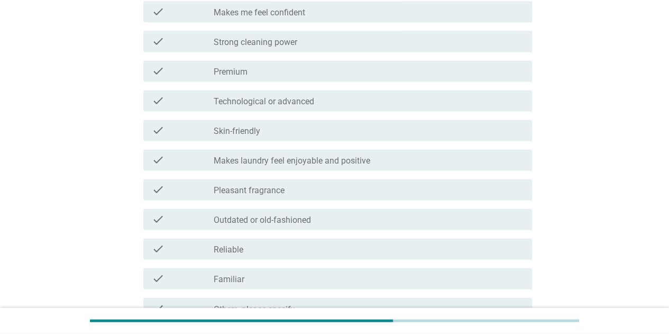
scroll to position [688, 0]
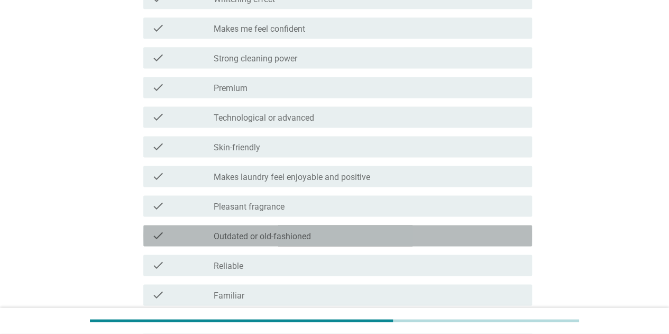
click at [259, 234] on label "Outdated or old-fashioned" at bounding box center [262, 236] width 97 height 11
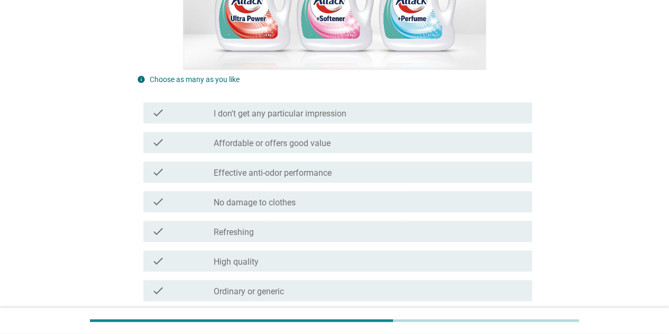
scroll to position [159, 0]
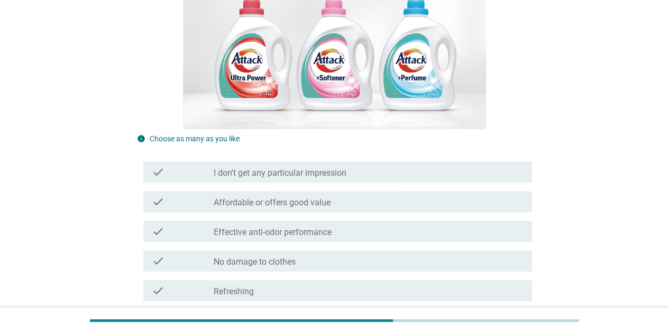
click at [293, 203] on label "Affordable or offers good value" at bounding box center [272, 202] width 117 height 11
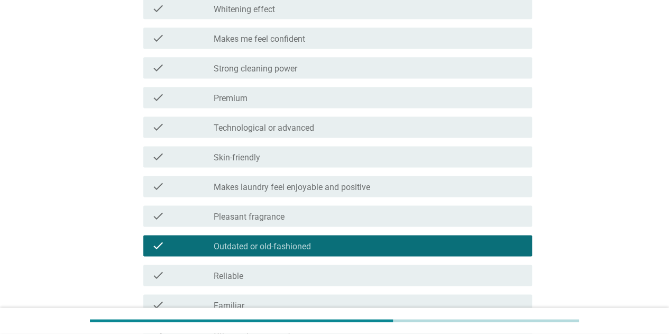
scroll to position [794, 0]
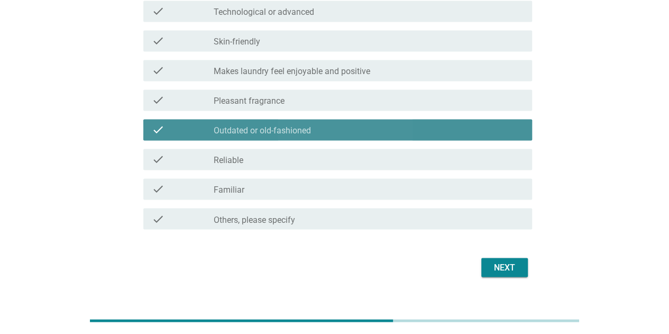
click at [302, 121] on div "check check_box Outdated or old-fashioned" at bounding box center [337, 129] width 389 height 21
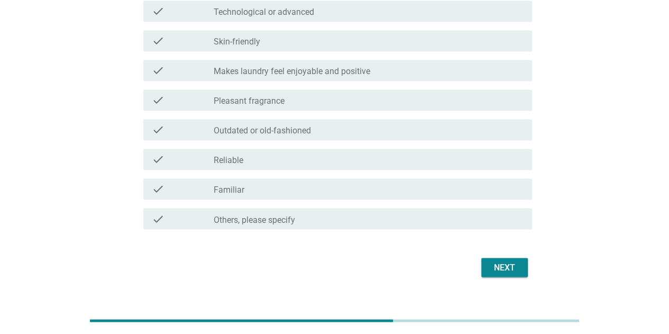
click at [484, 261] on button "Next" at bounding box center [505, 267] width 47 height 19
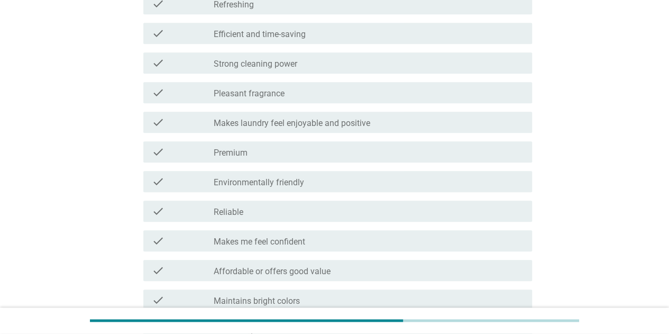
scroll to position [423, 0]
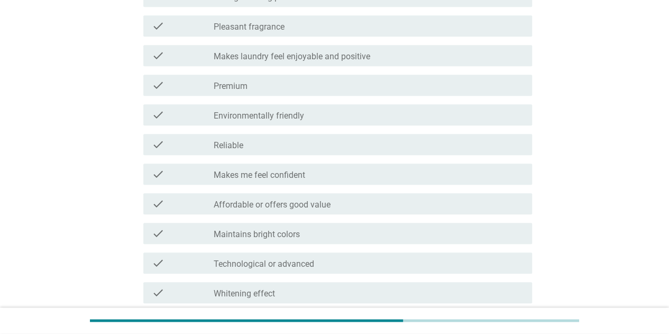
click at [291, 147] on div "check_box_outline_blank Reliable" at bounding box center [369, 144] width 310 height 13
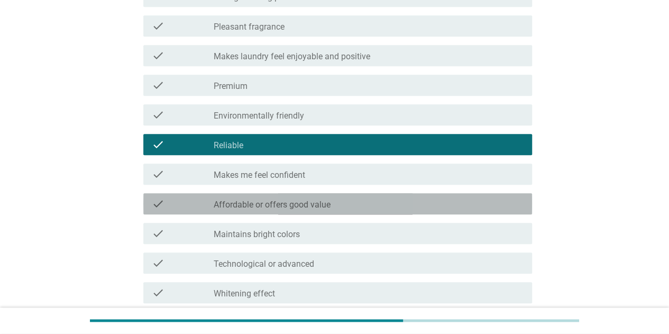
click at [289, 207] on label "Affordable or offers good value" at bounding box center [272, 205] width 117 height 11
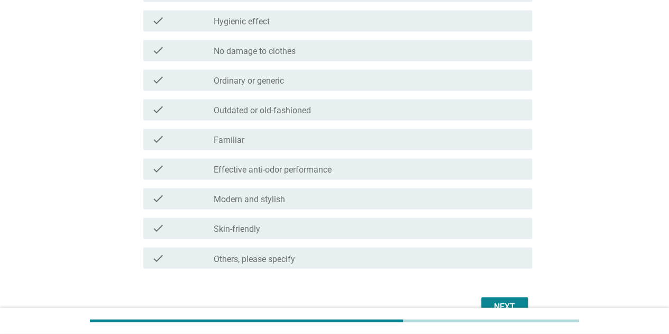
scroll to position [812, 0]
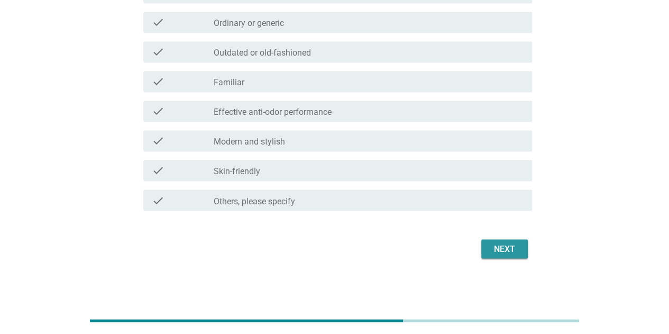
click at [518, 243] on div "Next" at bounding box center [505, 248] width 30 height 13
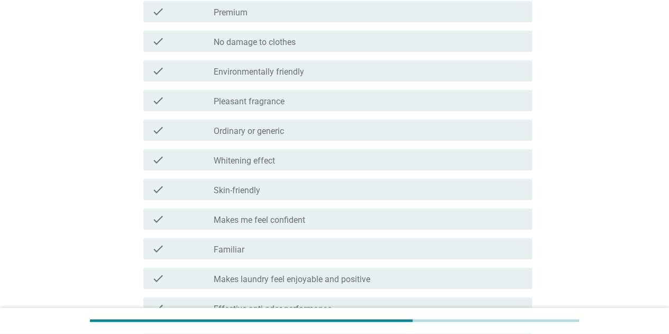
scroll to position [423, 0]
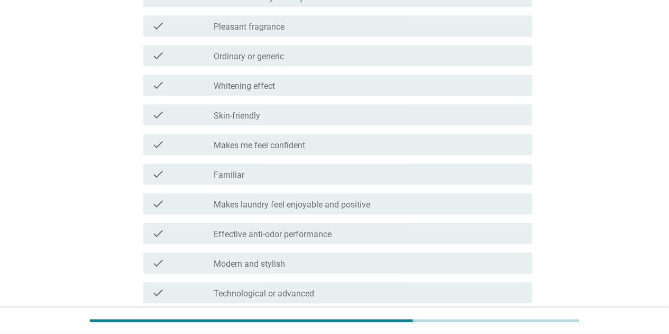
click at [599, 167] on div "English arrow_drop_down What impression do you get from each design? info Choos…" at bounding box center [334, 137] width 619 height 1044
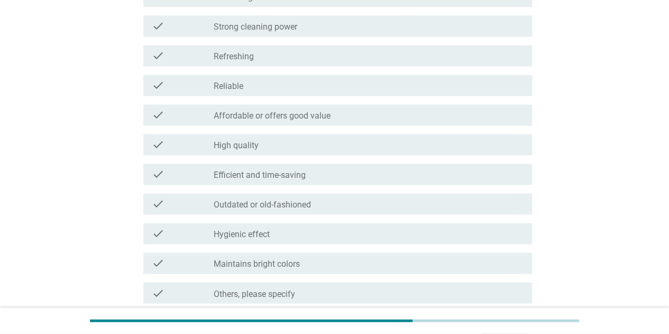
scroll to position [741, 0]
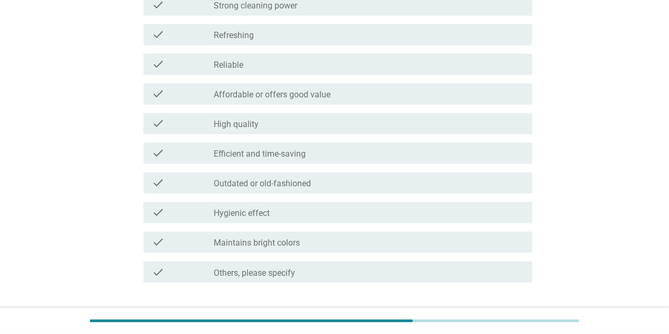
click at [293, 178] on div "check_box_outline_blank Outdated or old-fashioned" at bounding box center [369, 182] width 310 height 13
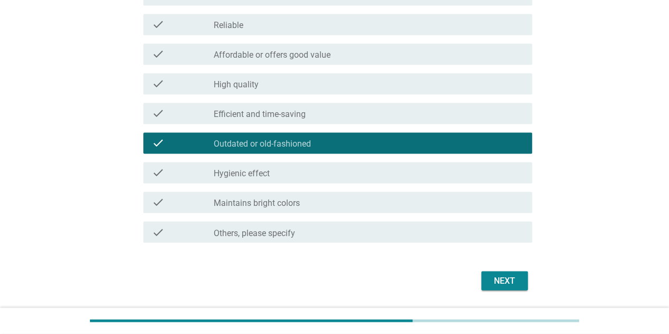
scroll to position [812, 0]
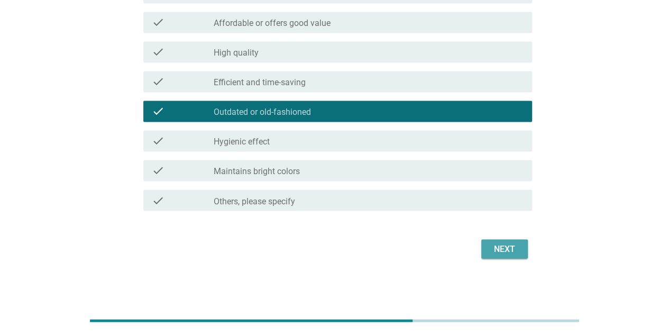
click at [508, 251] on div "Next" at bounding box center [505, 248] width 30 height 13
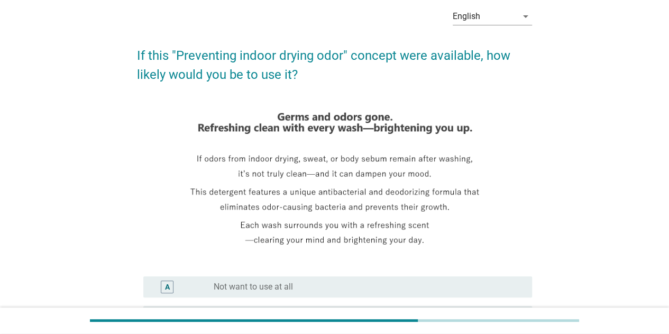
scroll to position [106, 0]
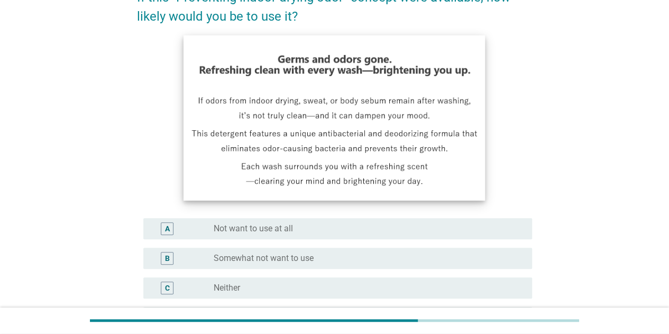
click at [324, 120] on img at bounding box center [335, 117] width 302 height 165
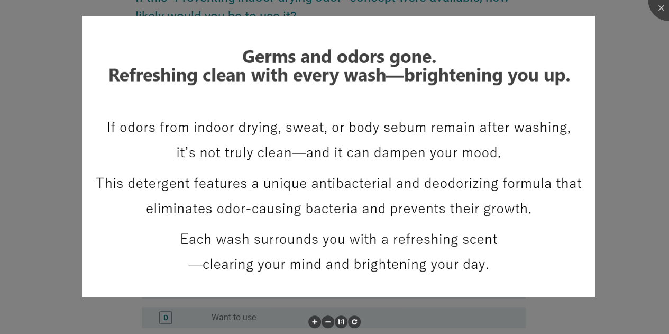
click at [37, 224] on div at bounding box center [334, 167] width 669 height 334
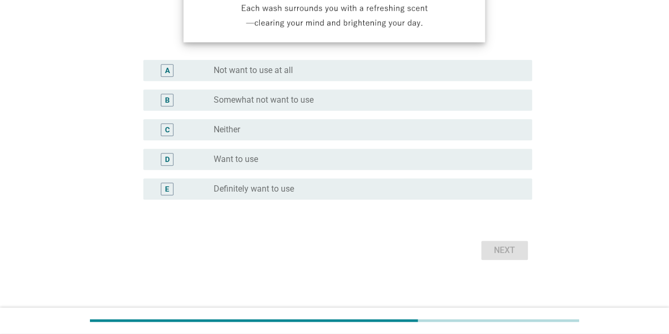
scroll to position [265, 0]
click at [292, 188] on label "Definitely want to use" at bounding box center [254, 188] width 80 height 11
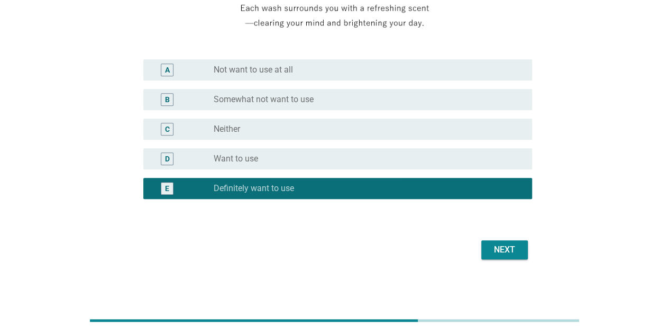
click at [521, 251] on button "Next" at bounding box center [505, 249] width 47 height 19
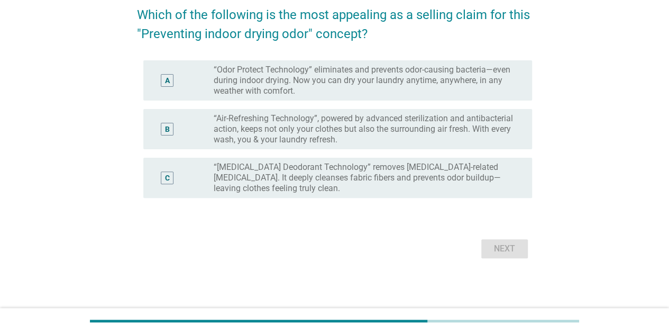
scroll to position [0, 0]
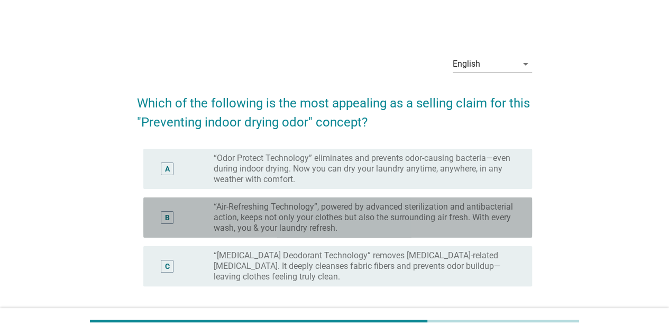
click at [315, 220] on label "“Air-Refreshing Technology”, powered by advanced sterilization and antibacteria…" at bounding box center [365, 218] width 302 height 32
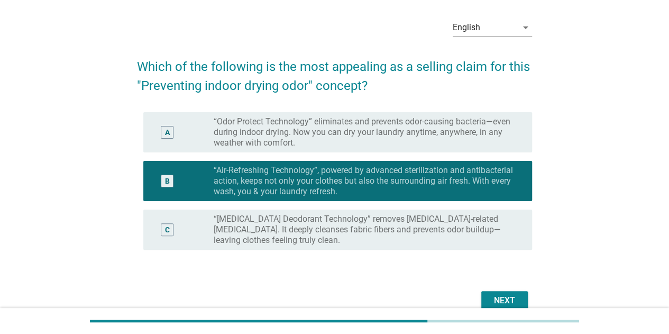
scroll to position [53, 0]
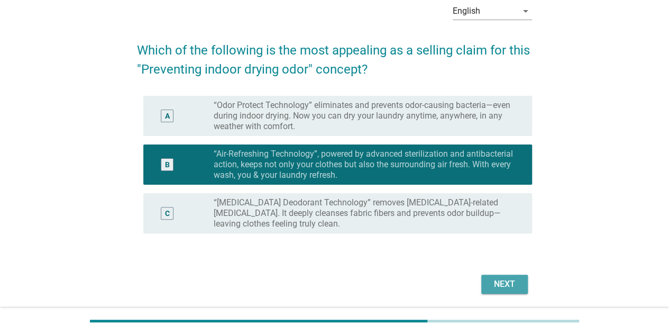
click at [495, 280] on div "Next" at bounding box center [505, 284] width 30 height 13
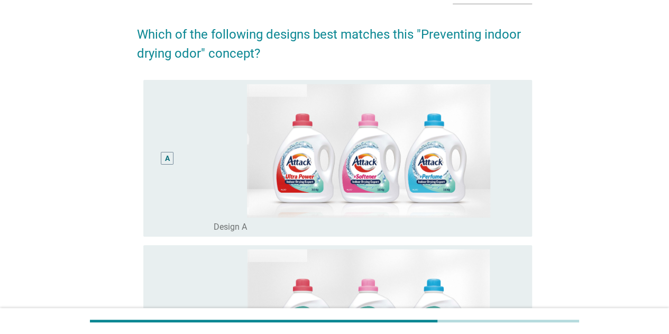
scroll to position [0, 0]
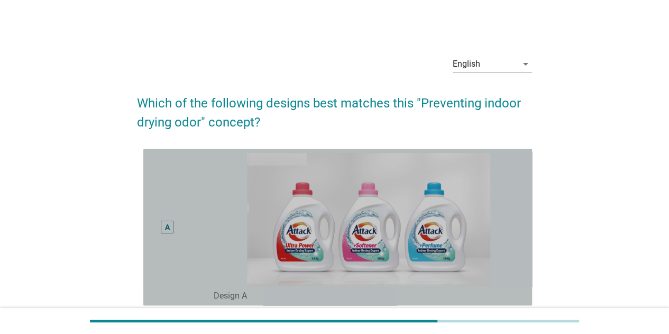
click at [167, 225] on div "A" at bounding box center [167, 226] width 5 height 11
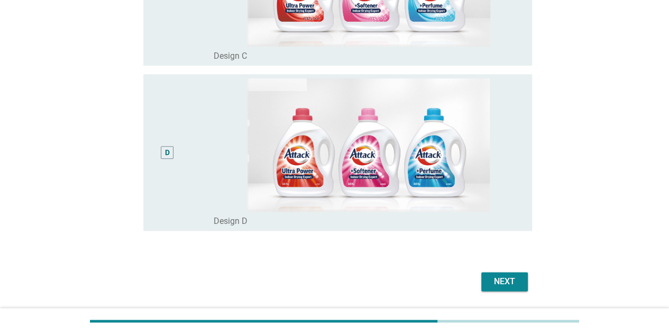
scroll to position [603, 0]
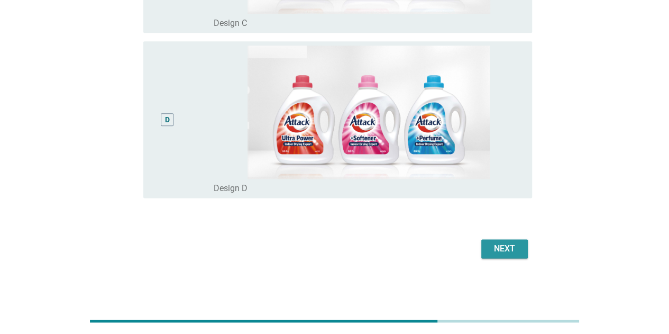
click at [513, 242] on div "Next" at bounding box center [505, 248] width 30 height 13
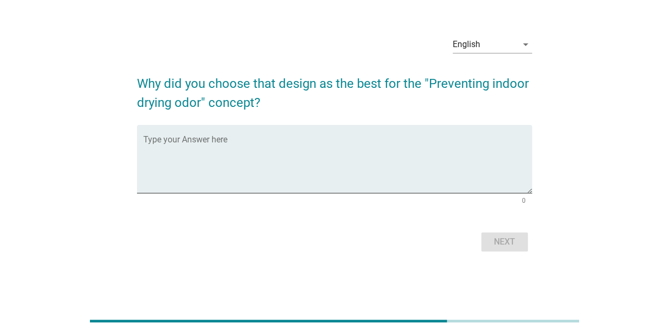
scroll to position [0, 0]
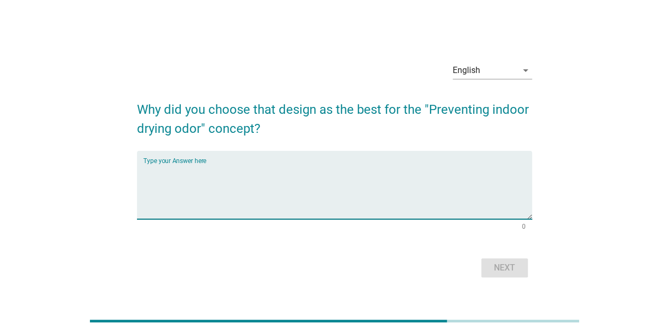
click at [237, 192] on textarea "Type your Answer here" at bounding box center [337, 192] width 389 height 56
click at [147, 173] on textarea "Refreshing" at bounding box center [337, 192] width 389 height 56
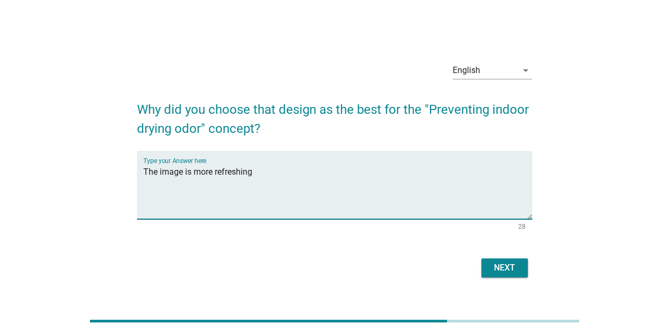
click at [267, 174] on textarea "The image is more refreshing" at bounding box center [337, 192] width 389 height 56
type textarea "The image is more refreshing compare to others."
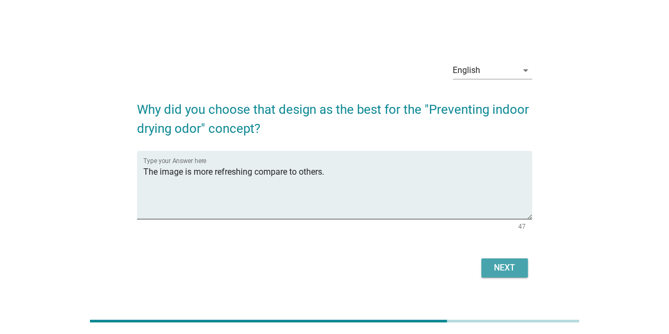
click at [519, 276] on button "Next" at bounding box center [505, 267] width 47 height 19
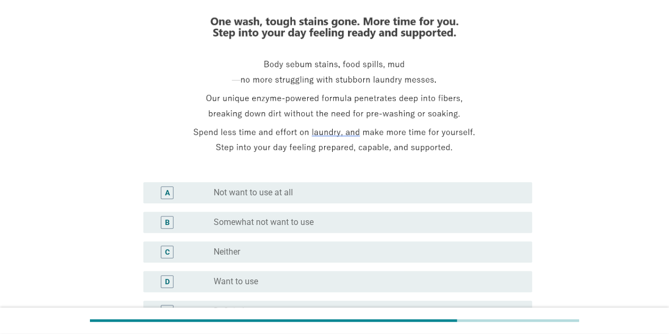
scroll to position [159, 0]
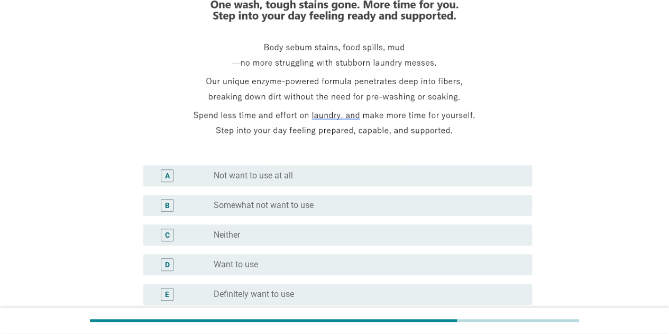
click at [270, 264] on div "radio_button_unchecked Want to use" at bounding box center [365, 264] width 302 height 11
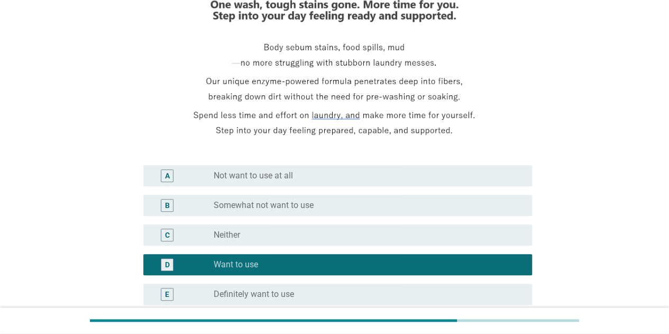
scroll to position [266, 0]
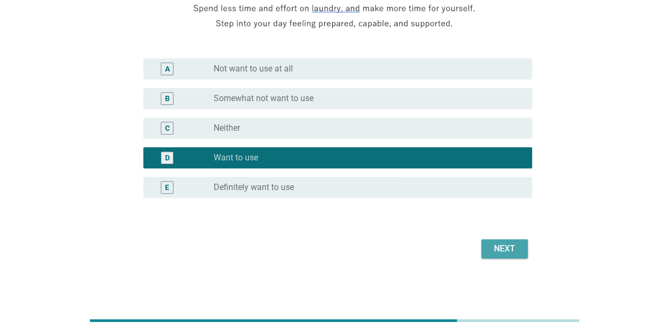
click at [524, 247] on button "Next" at bounding box center [505, 248] width 47 height 19
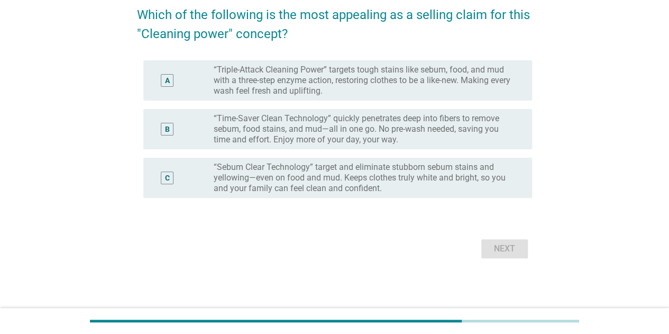
scroll to position [0, 0]
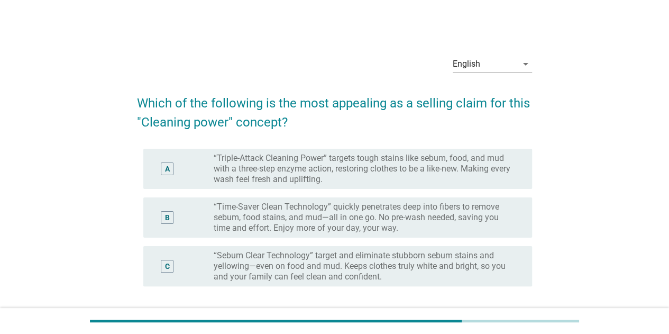
click at [346, 173] on label "“Triple-Attack Cleaning Power” targets tough stains like sebum, food, and mud w…" at bounding box center [365, 169] width 302 height 32
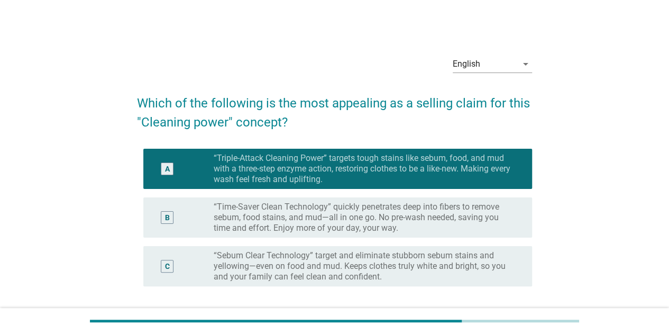
scroll to position [88, 0]
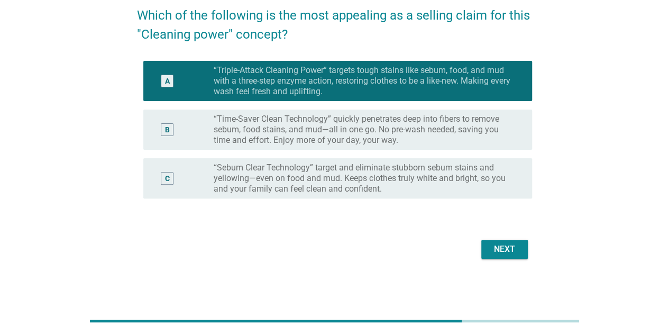
click at [488, 246] on button "Next" at bounding box center [505, 249] width 47 height 19
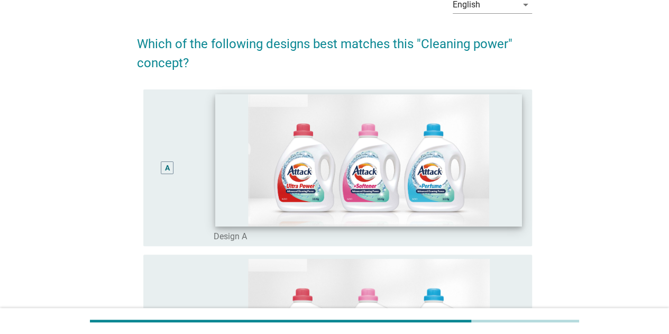
scroll to position [106, 0]
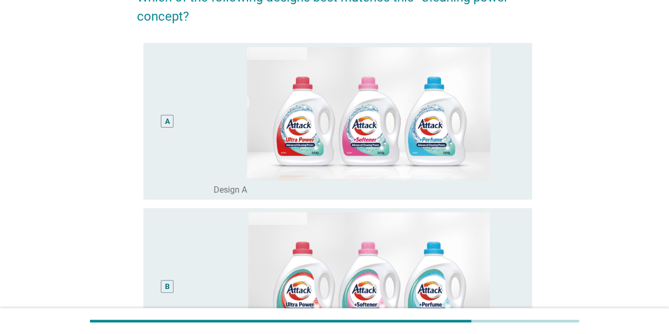
click at [188, 160] on div "A" at bounding box center [183, 121] width 62 height 148
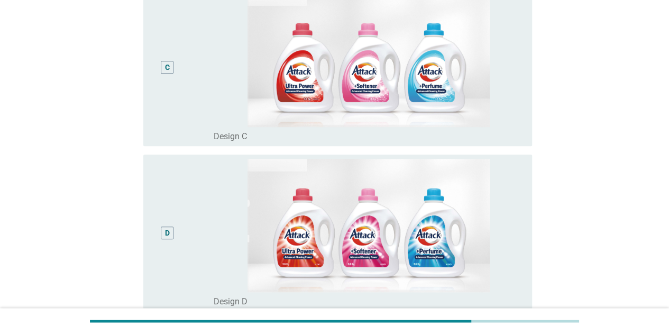
scroll to position [603, 0]
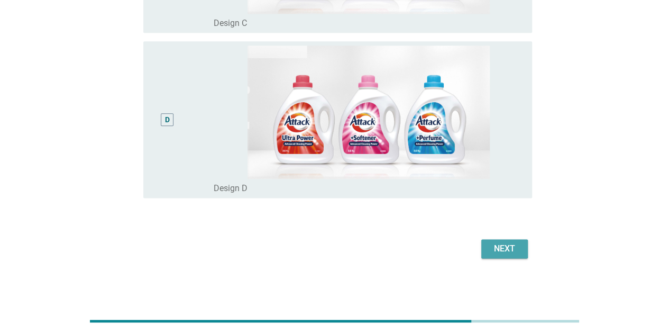
click at [502, 249] on div "Next" at bounding box center [505, 248] width 30 height 13
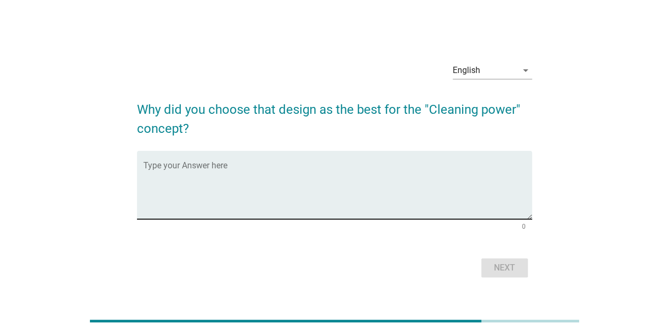
click at [361, 190] on textarea "Type your Answer here" at bounding box center [337, 192] width 389 height 56
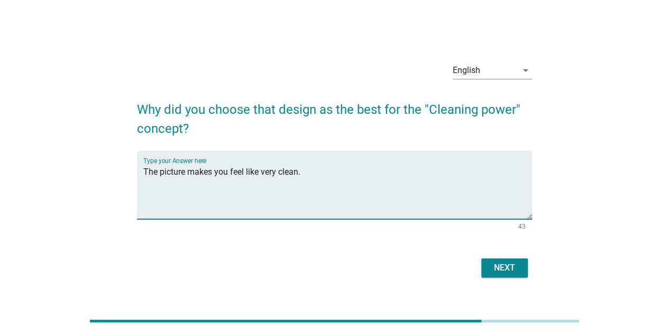
type textarea "The picture makes you feel like very clean."
click at [500, 263] on div "Next" at bounding box center [505, 267] width 30 height 13
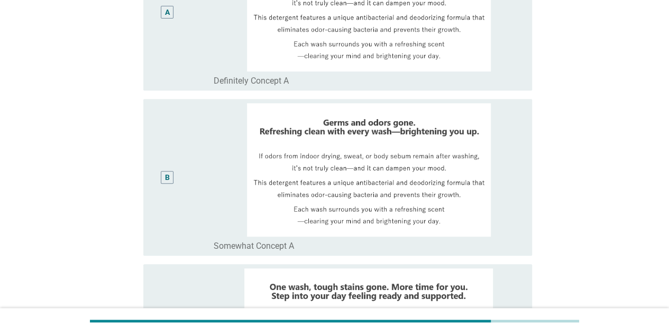
scroll to position [212, 0]
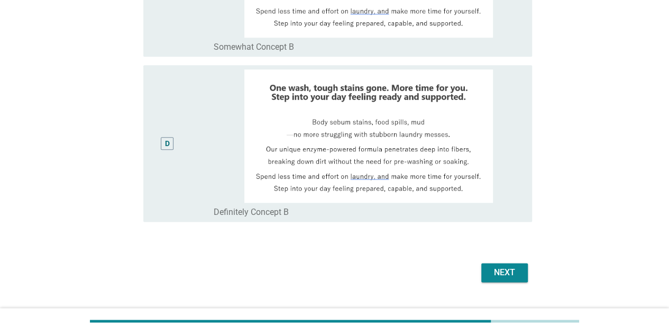
scroll to position [584, 0]
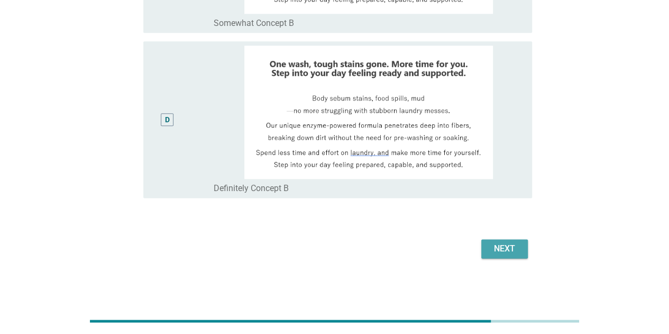
click at [512, 245] on div "Next" at bounding box center [505, 248] width 30 height 13
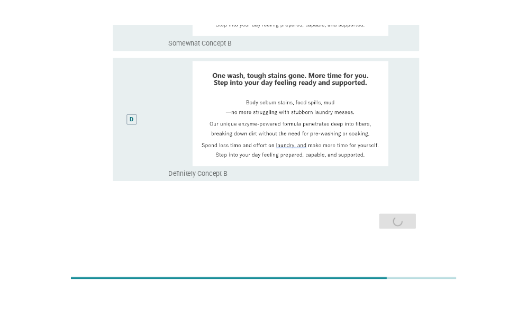
scroll to position [0, 0]
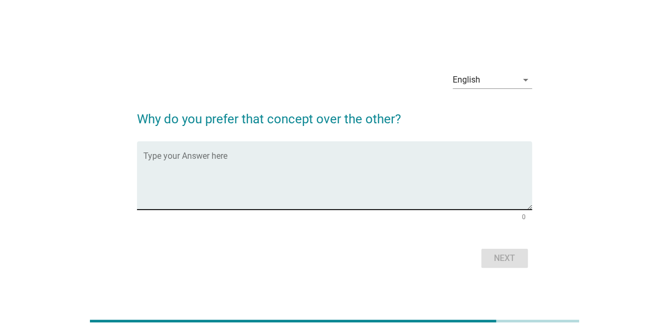
click at [380, 185] on textarea "Type your Answer here" at bounding box center [337, 182] width 389 height 56
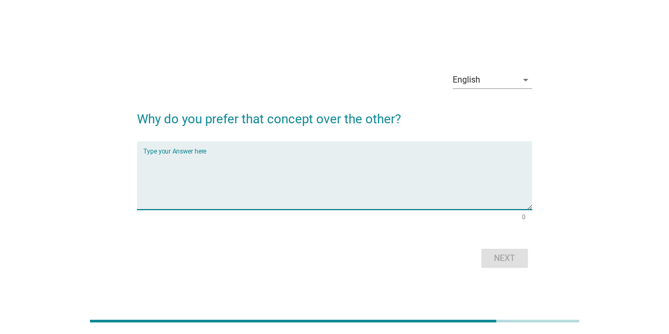
type textarea "F"
type textarea "W"
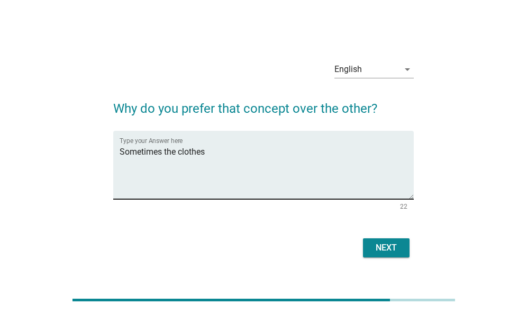
click at [231, 148] on textarea "Sometimes the clothes" at bounding box center [267, 171] width 294 height 56
click at [225, 152] on textarea "Sometimes the clothes" at bounding box center [267, 171] width 294 height 56
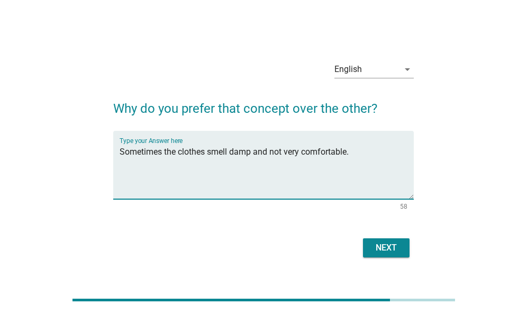
type textarea "Sometimes the clothes smell damp and not very comfortable."
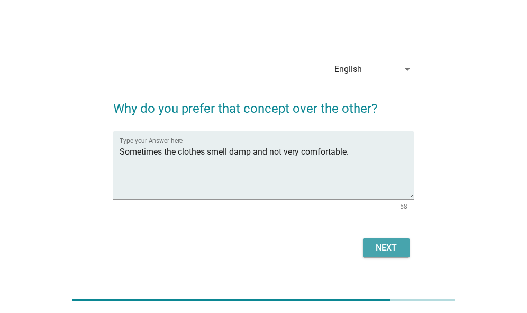
click at [394, 245] on div "Next" at bounding box center [387, 247] width 30 height 13
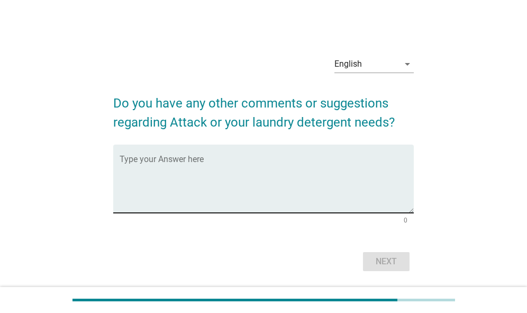
click at [226, 162] on textarea "Type your Answer here" at bounding box center [267, 185] width 294 height 56
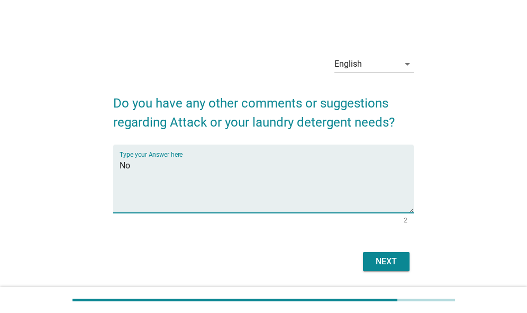
type textarea "No"
click at [370, 261] on button "Next" at bounding box center [386, 261] width 47 height 19
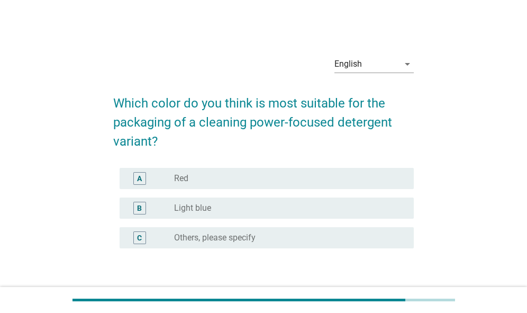
click at [289, 216] on div "B radio_button_unchecked Light blue" at bounding box center [267, 207] width 294 height 21
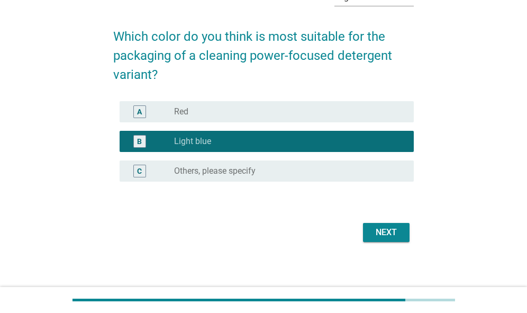
scroll to position [71, 0]
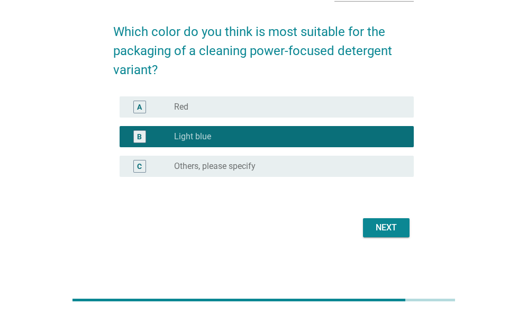
click at [393, 231] on div "Next" at bounding box center [387, 227] width 30 height 13
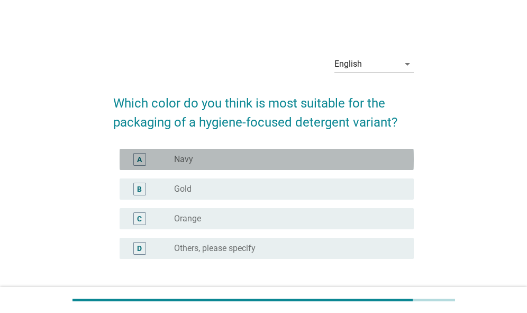
click at [249, 161] on div "radio_button_unchecked Navy" at bounding box center [285, 159] width 223 height 11
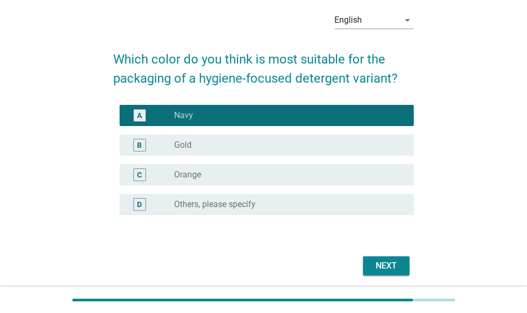
scroll to position [82, 0]
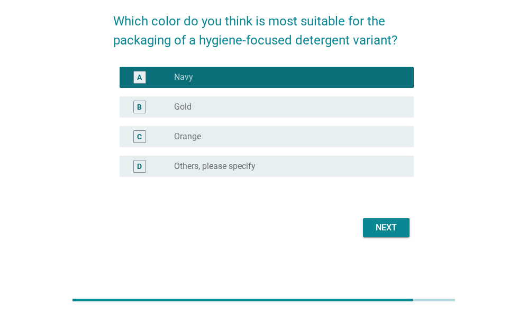
click at [245, 111] on div "radio_button_unchecked Gold" at bounding box center [285, 107] width 223 height 11
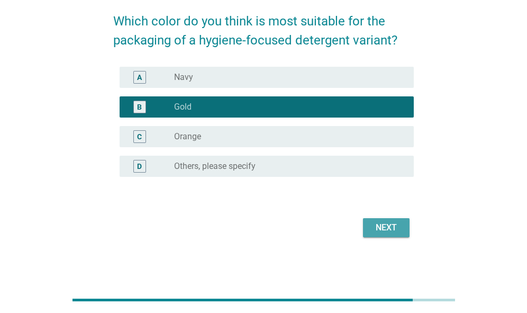
click at [382, 232] on div "Next" at bounding box center [387, 227] width 30 height 13
